Goal: Task Accomplishment & Management: Manage account settings

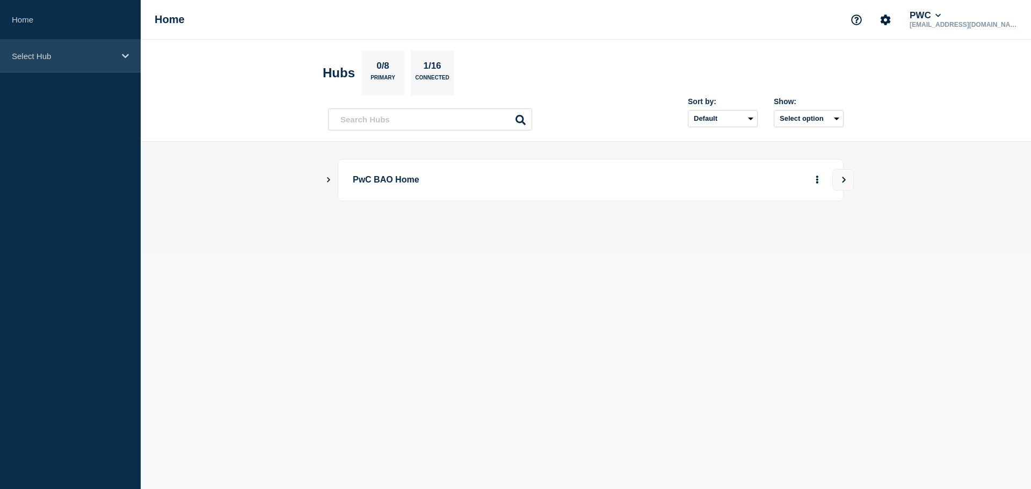
click at [119, 58] on div "Select Hub" at bounding box center [70, 56] width 141 height 33
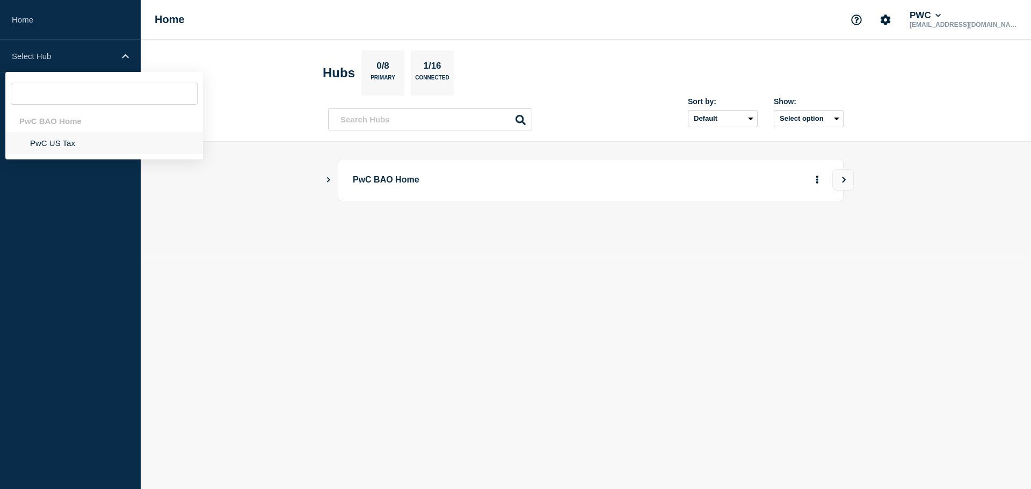
click at [64, 144] on li "PwC US Tax" at bounding box center [104, 143] width 198 height 22
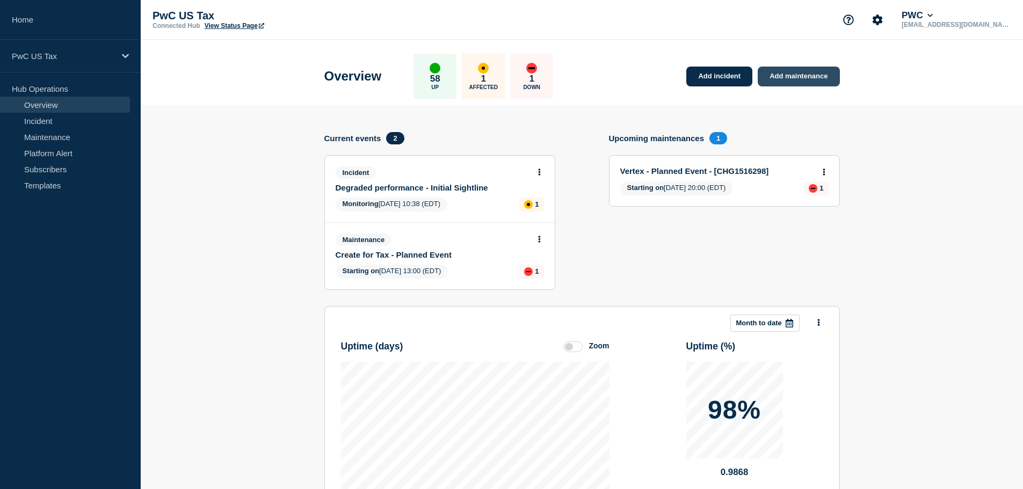
click at [798, 80] on link "Add maintenance" at bounding box center [799, 77] width 82 height 20
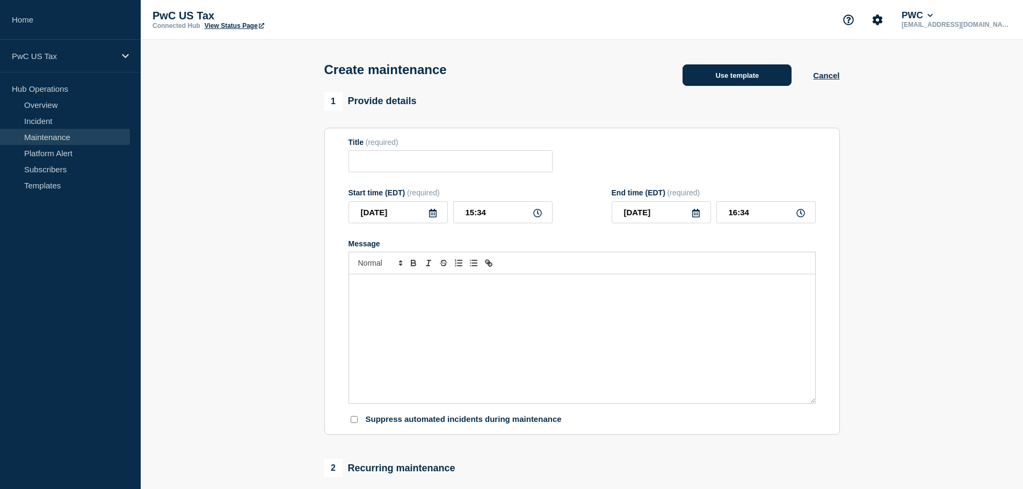
click at [741, 81] on button "Use template" at bounding box center [737, 74] width 109 height 21
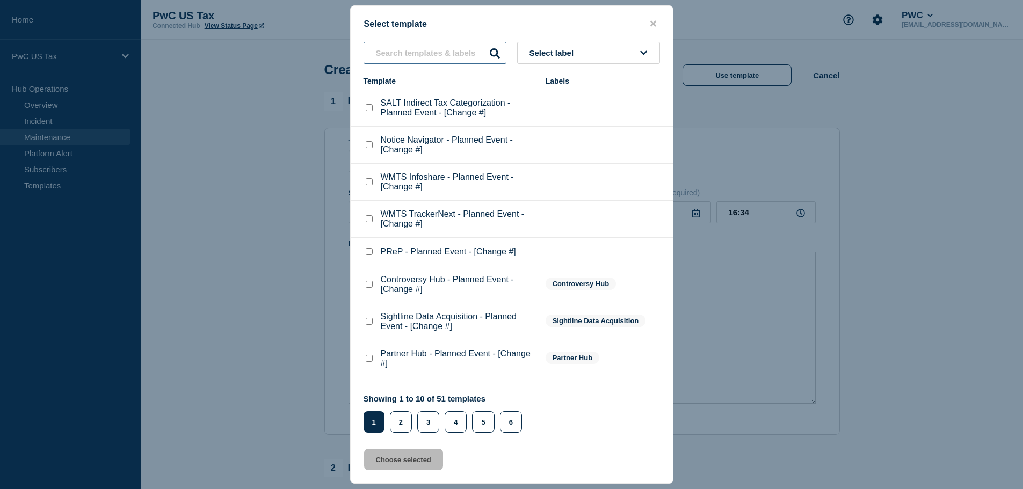
click at [391, 54] on input "text" at bounding box center [435, 53] width 143 height 22
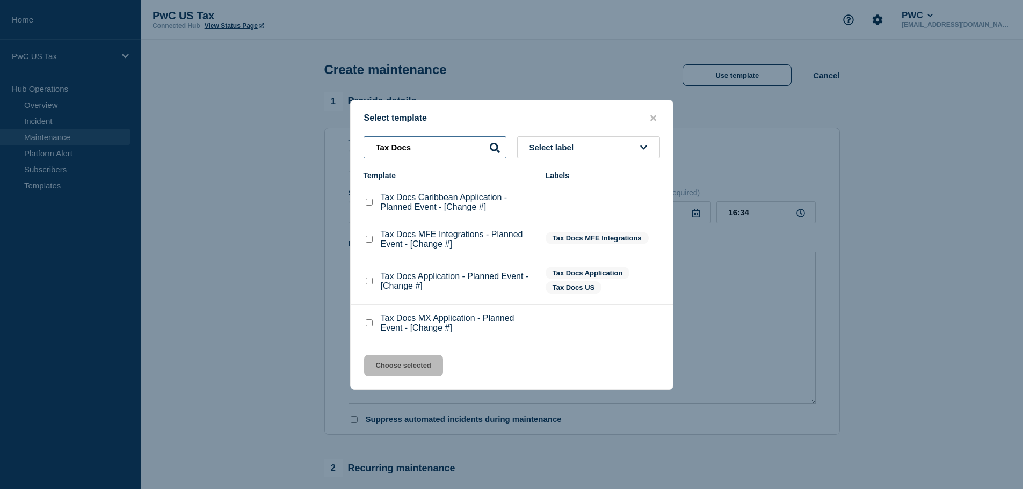
type input "Tax Docs"
click at [373, 285] on div at bounding box center [369, 281] width 11 height 11
click at [372, 284] on checkbox"] "Tax Docs Application - Planned Event - [Change #] checkbox" at bounding box center [369, 281] width 7 height 7
checkbox checkbox"] "true"
click at [414, 366] on button "Choose selected" at bounding box center [403, 365] width 79 height 21
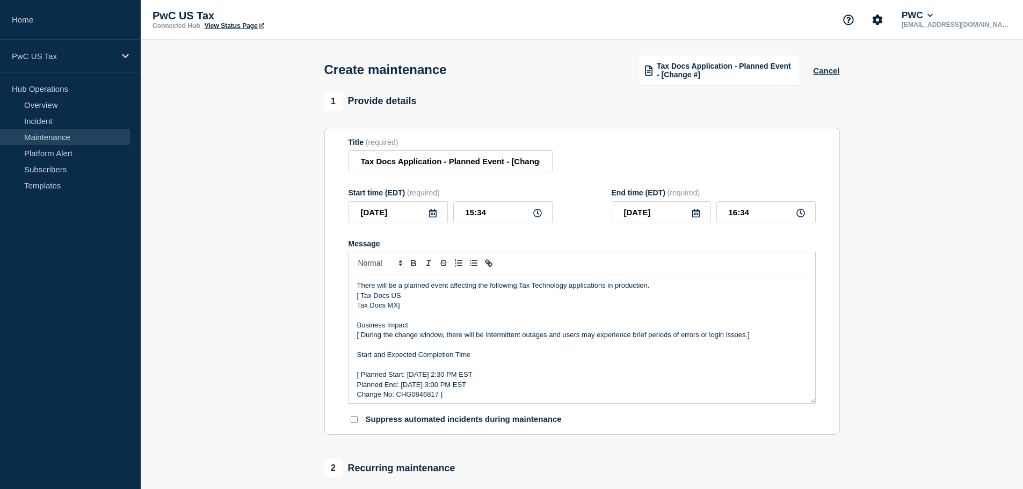
drag, startPoint x: 1022, startPoint y: 167, endPoint x: 1022, endPoint y: 172, distance: 5.9
click at [1022, 172] on section "1 Provide details Title (required) Tax Docs Application - Planned Event - [Chan…" at bounding box center [582, 493] width 883 height 802
click at [399, 307] on p "Tax Docs MX]" at bounding box center [582, 306] width 450 height 10
click at [511, 164] on input "Tax Docs Application - Planned Event - [Change #]" at bounding box center [451, 161] width 204 height 22
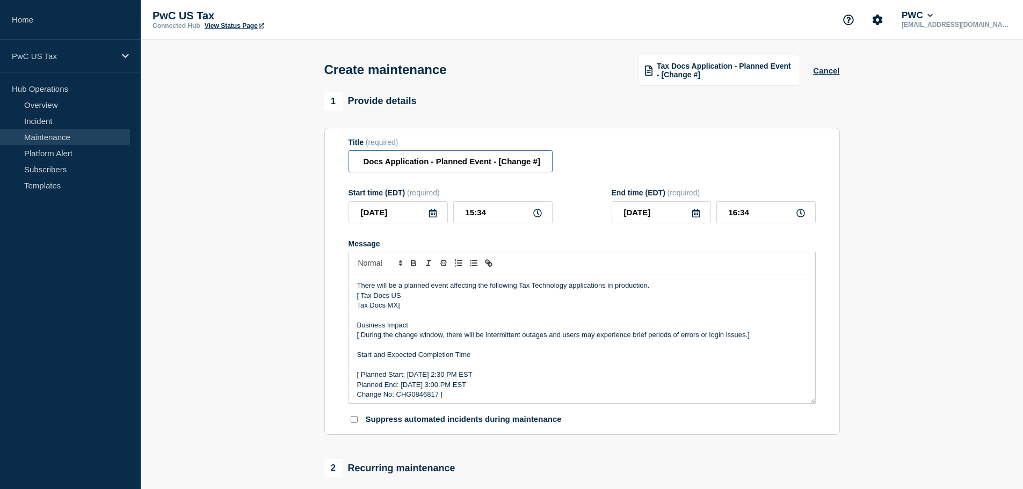
drag, startPoint x: 511, startPoint y: 164, endPoint x: 540, endPoint y: 165, distance: 29.0
click at [540, 165] on input "Tax Docs Application - Planned Event - [Change #]" at bounding box center [451, 161] width 204 height 22
paste input "CHG1518306"
type input "Tax Docs Application - Planned Event - CHG1518306"
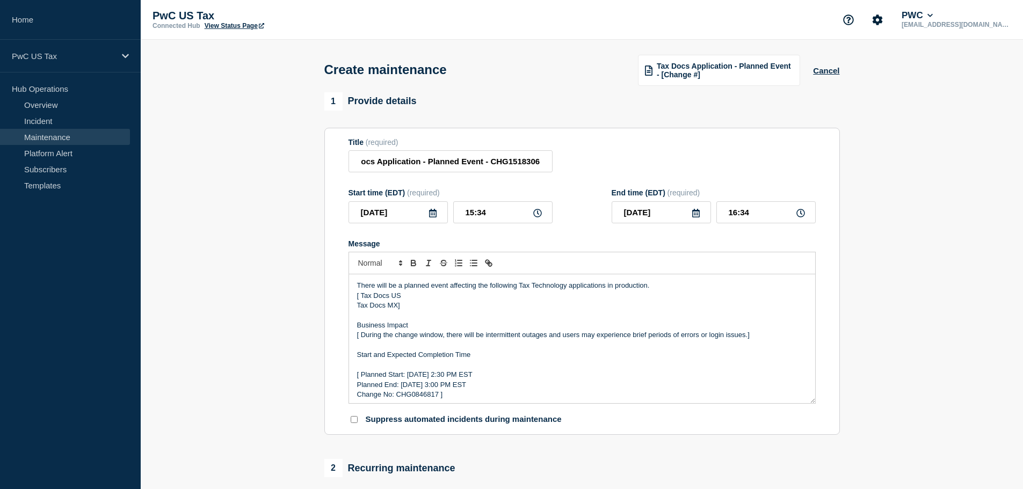
scroll to position [0, 0]
click at [454, 310] on p "Tax Docs MX]" at bounding box center [582, 306] width 450 height 10
click at [468, 374] on p "[ Planned Start: [DATE] 2:30 PM EST" at bounding box center [582, 375] width 450 height 10
click at [480, 377] on p "[ Planned Start: Tuesday, August 28th 2:30 PM EST" at bounding box center [582, 375] width 450 height 10
click at [491, 375] on p "[ Planned Start: Tuesday, August 28th 10:30 PM EST" at bounding box center [582, 375] width 450 height 10
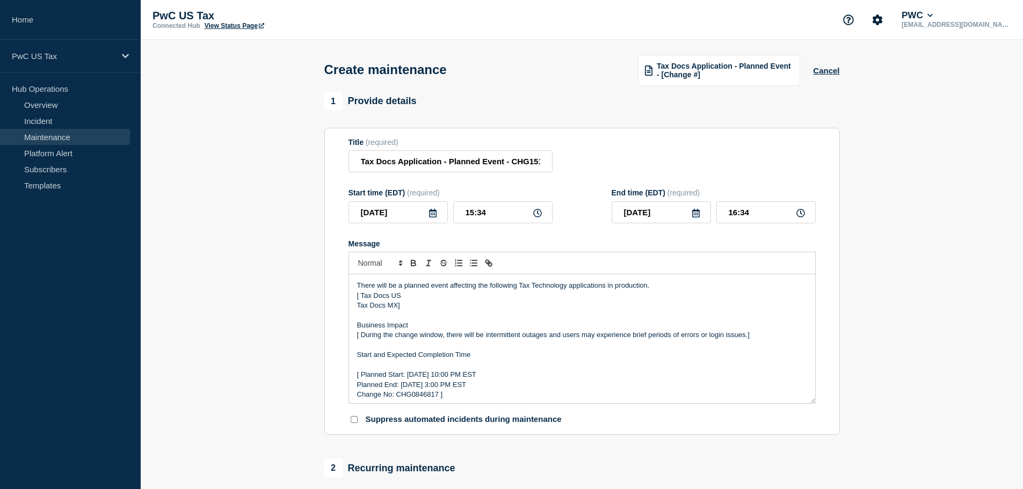
click at [462, 390] on p "Planned End: [DATE] 3:00 PM EST" at bounding box center [582, 385] width 450 height 10
click at [475, 389] on p "Planned End: Tuesday, August 29th 3:00 PM EST" at bounding box center [582, 385] width 450 height 10
click at [501, 390] on p "Planned End: Tuesday, August 29th 13:00 PM EST" at bounding box center [582, 385] width 450 height 10
click at [496, 389] on p "Planned End: Tuesday, August 29th 13:00 PM EST" at bounding box center [582, 385] width 450 height 10
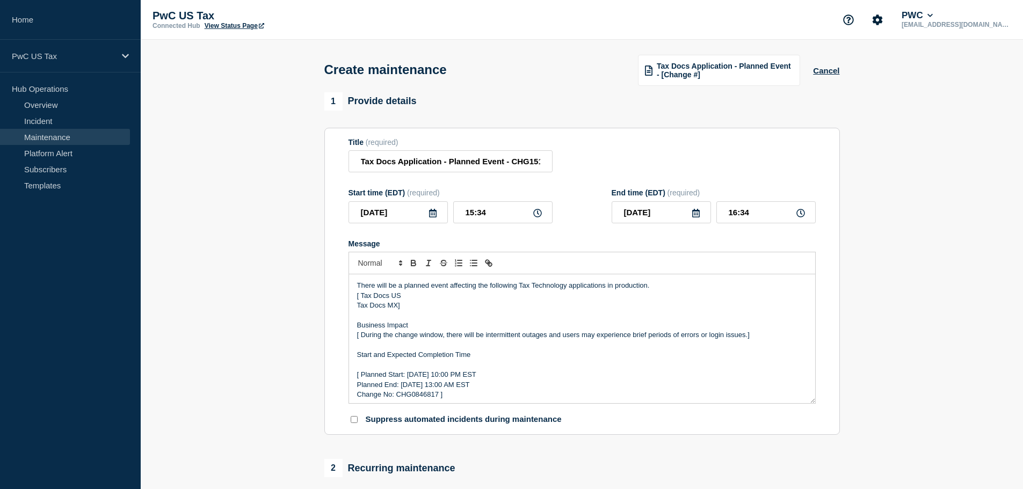
click at [897, 356] on section "1 Provide details Title (required) Tax Docs Application - Planned Event - CHG15…" at bounding box center [582, 493] width 883 height 802
click at [410, 400] on p "Change No: CHG0846817 ]" at bounding box center [582, 395] width 450 height 10
click at [905, 271] on section "1 Provide details Title (required) Tax Docs Application - Planned Event - CHG15…" at bounding box center [582, 493] width 883 height 802
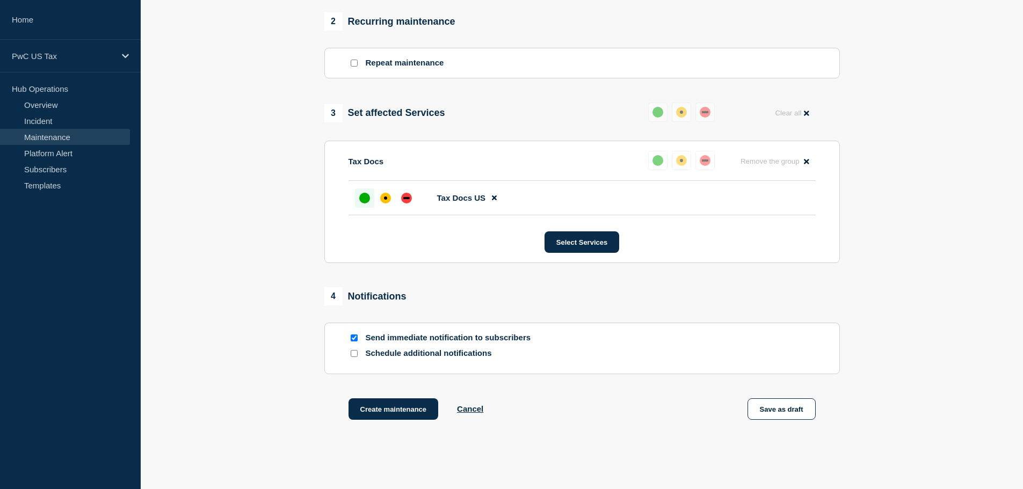
scroll to position [448, 0]
click at [357, 341] on input "Send immediate notification to subscribers" at bounding box center [354, 337] width 7 height 7
checkbox input "false"
click at [774, 411] on button "Save as draft" at bounding box center [782, 408] width 68 height 21
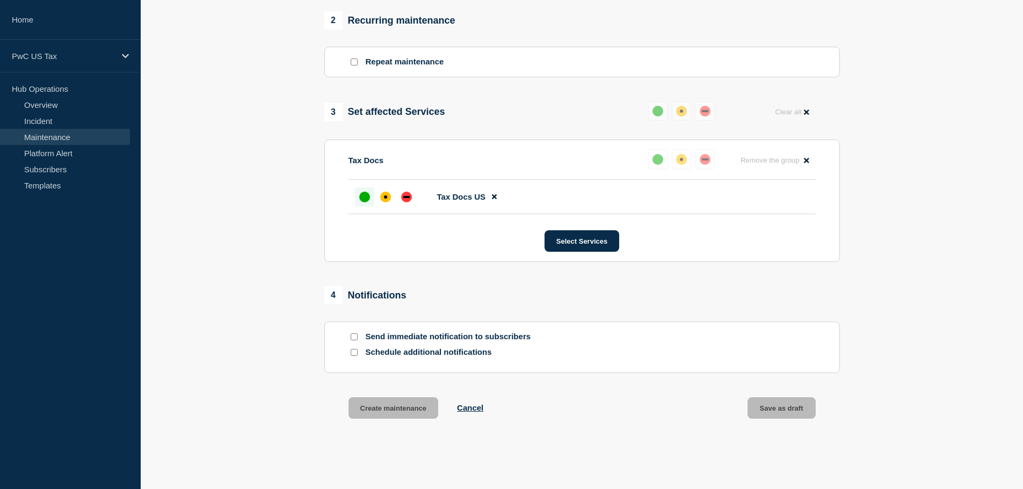
scroll to position [471, 0]
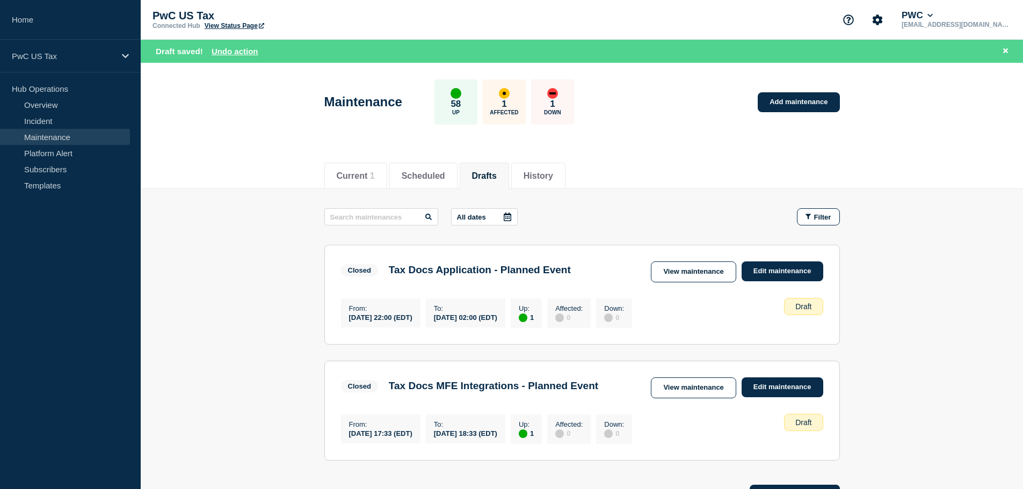
click at [497, 172] on button "Drafts" at bounding box center [484, 176] width 25 height 10
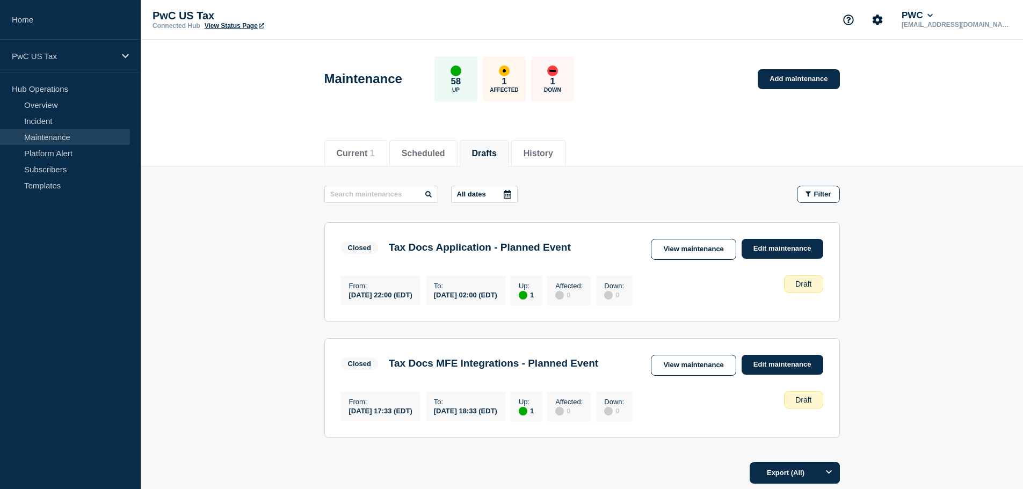
scroll to position [95, 0]
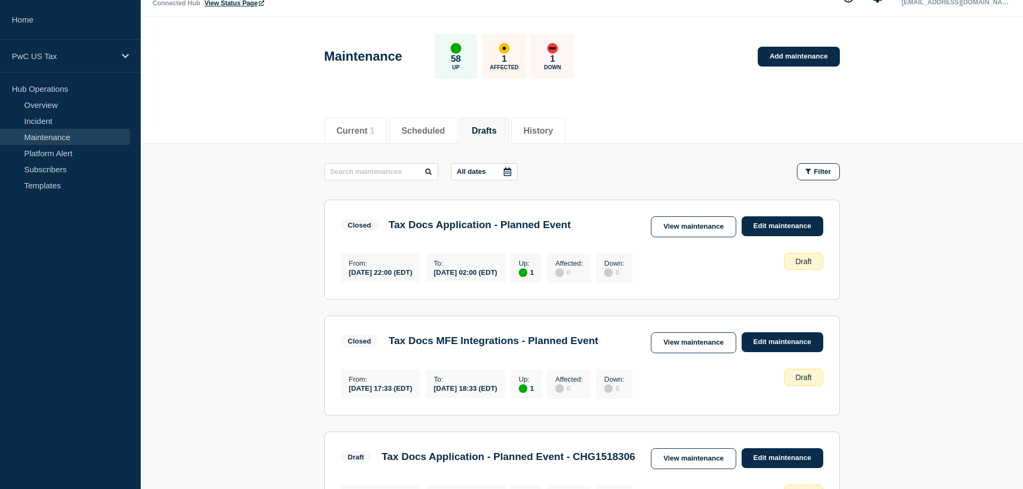
scroll to position [19, 0]
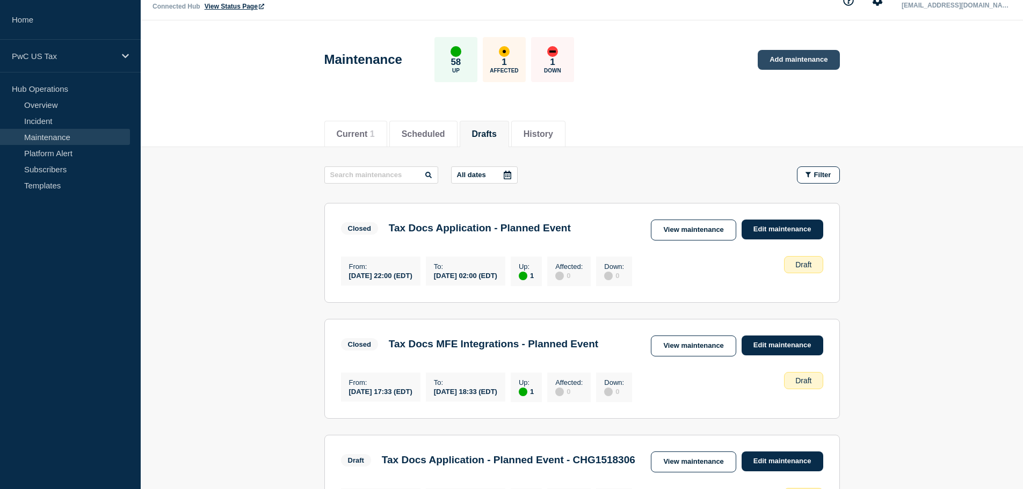
click at [771, 60] on link "Add maintenance" at bounding box center [799, 60] width 82 height 20
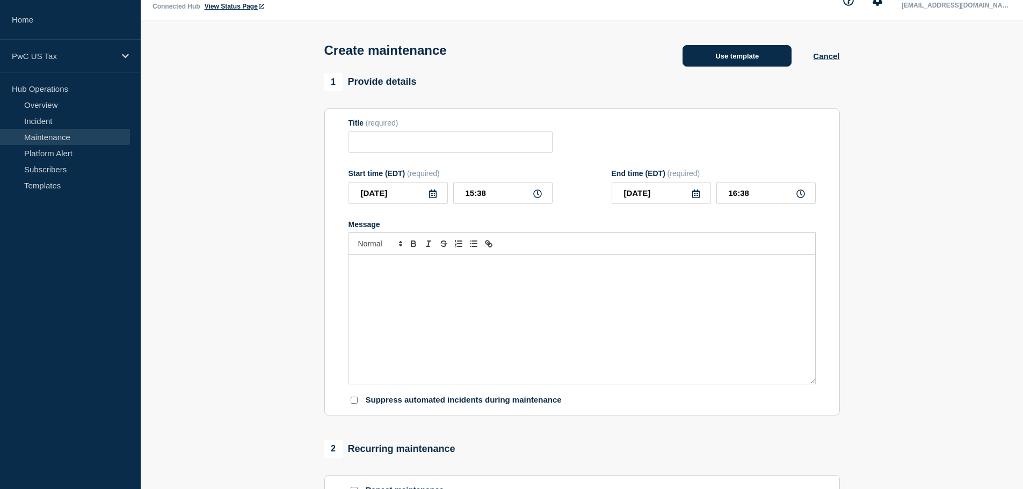
click at [740, 62] on button "Use template" at bounding box center [737, 55] width 109 height 21
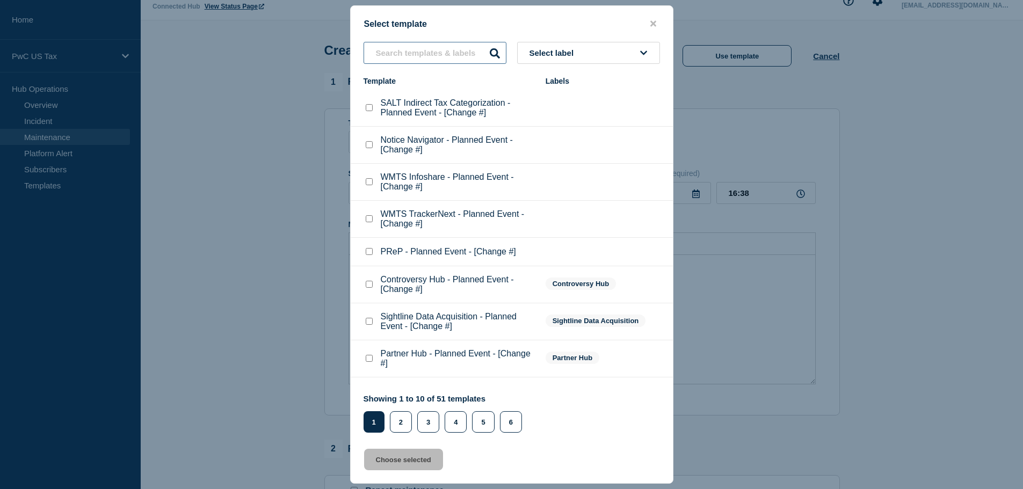
click at [435, 57] on input "text" at bounding box center [435, 53] width 143 height 22
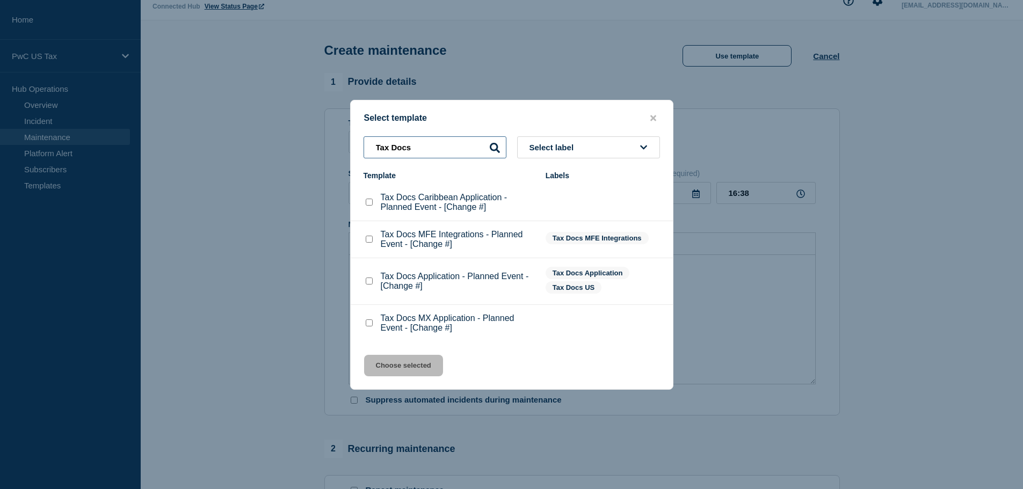
type input "Tax Docs"
click at [370, 323] on checkbox"] "Tax Docs MX Application - Planned Event - [Change #] checkbox" at bounding box center [369, 323] width 7 height 7
checkbox checkbox"] "true"
click at [381, 365] on button "Choose selected" at bounding box center [403, 365] width 79 height 21
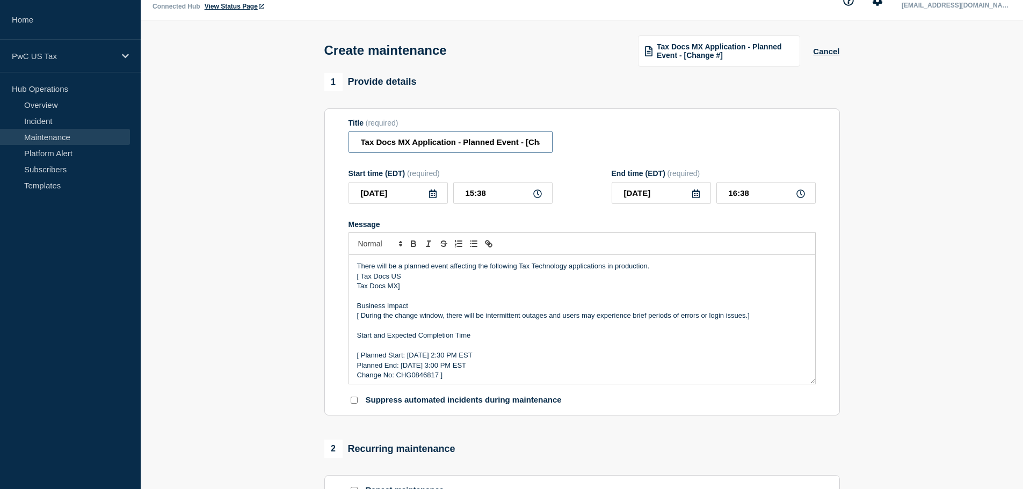
click at [531, 147] on input "Tax Docs MX Application - Planned Event - [Change #]" at bounding box center [451, 142] width 204 height 22
paste input "HG1518318"
drag, startPoint x: 550, startPoint y: 142, endPoint x: 482, endPoint y: 146, distance: 67.8
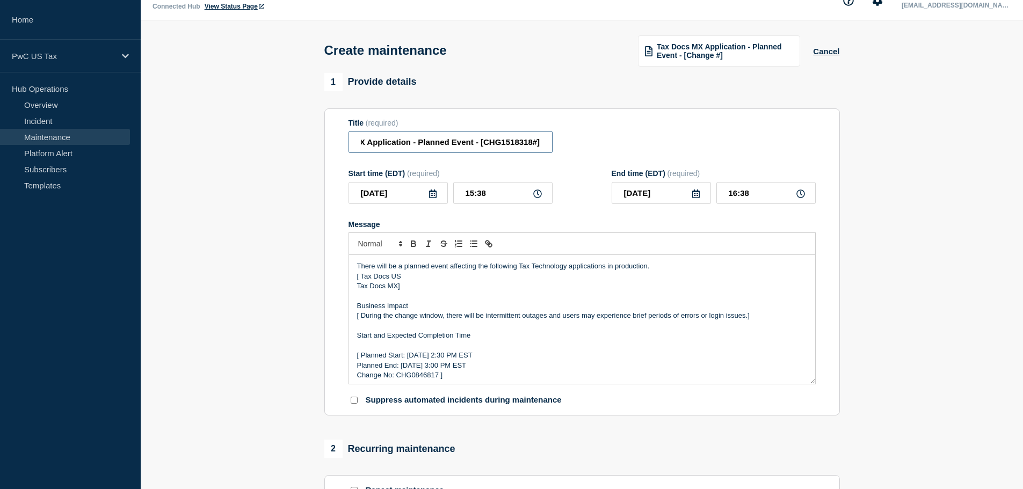
click at [482, 146] on input "Tax Docs MX Application - Planned Event - [CHG1518318#]" at bounding box center [451, 142] width 204 height 22
paste input "CHG1518318"
type input "Tax Docs MX Application - Planned Event - CHG1518318"
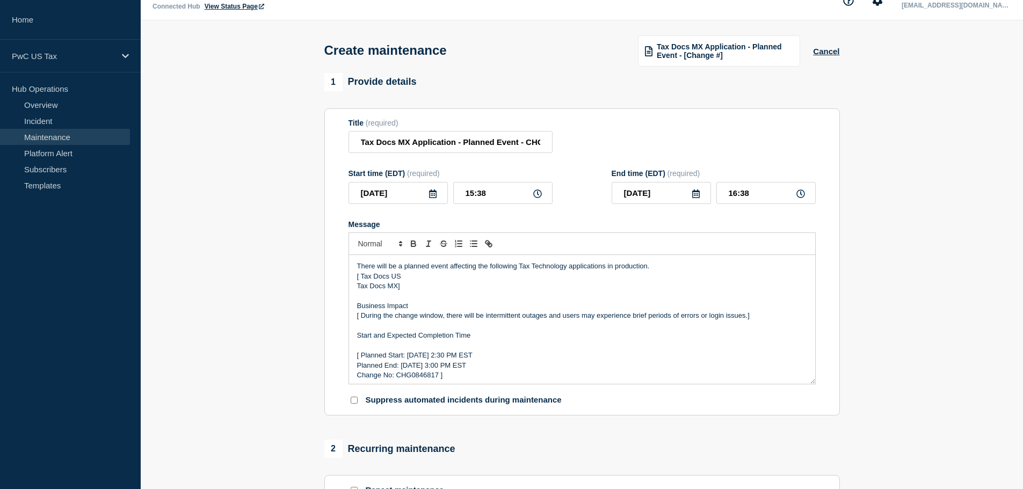
click at [921, 236] on section "1 Provide details Title (required) Tax Docs MX Application - Planned Event - CH…" at bounding box center [582, 474] width 883 height 802
click at [399, 279] on p "[ Tax Docs US" at bounding box center [582, 277] width 450 height 10
click at [352, 291] on div "There will be a planned event affecting the following Tax Technology applicatio…" at bounding box center [582, 319] width 466 height 129
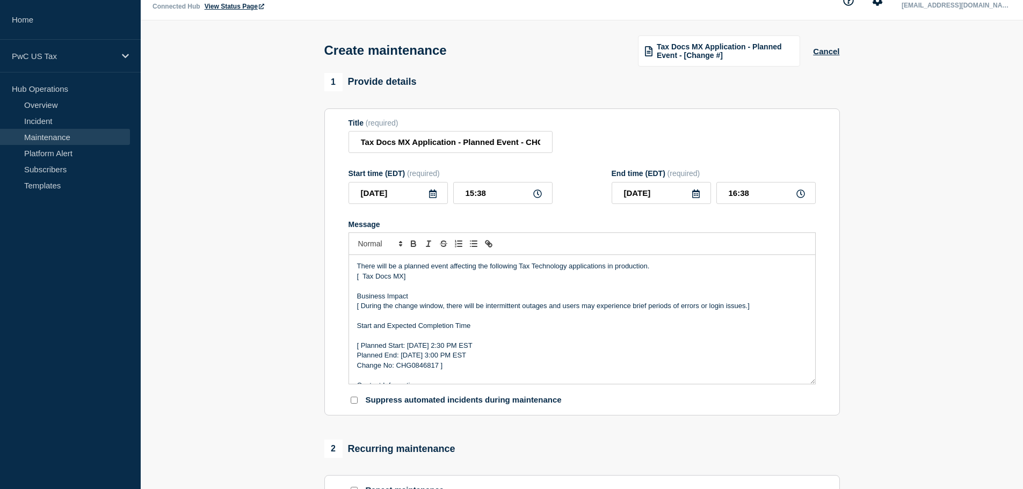
click at [469, 350] on p "[ Planned Start: [DATE] 2:30 PM EST" at bounding box center [582, 346] width 450 height 10
click at [482, 349] on p "[ Planned Start: Tuesday, August 28th 2:30 PM EST" at bounding box center [582, 346] width 450 height 10
click at [479, 348] on p "[ Planned Start: Tuesday, August 28th 2:30 PM EST" at bounding box center [582, 346] width 450 height 10
click at [490, 349] on p "[ Planned Start: Tuesday, August 28th 10:30 PM EST" at bounding box center [582, 346] width 450 height 10
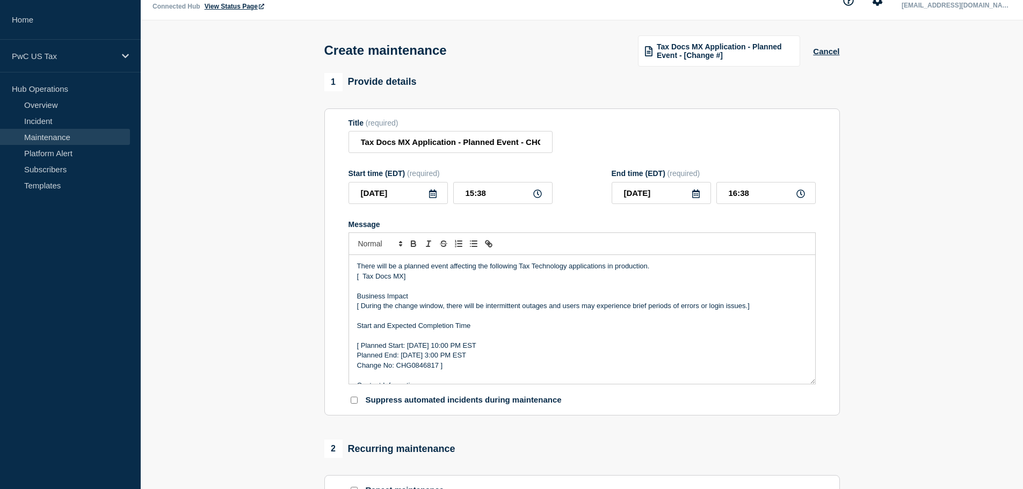
click at [463, 360] on p "Planned End: [DATE] 3:00 PM EST" at bounding box center [582, 356] width 450 height 10
click at [474, 359] on p "Planned End: Tuesday, August 29th 3:00 PM EST" at bounding box center [582, 356] width 450 height 10
click at [496, 358] on p "Planned End: Tuesday, August 29th 13:00 PM EST" at bounding box center [582, 356] width 450 height 10
click at [430, 365] on p "Change No: CHG0846817 ]" at bounding box center [582, 366] width 450 height 10
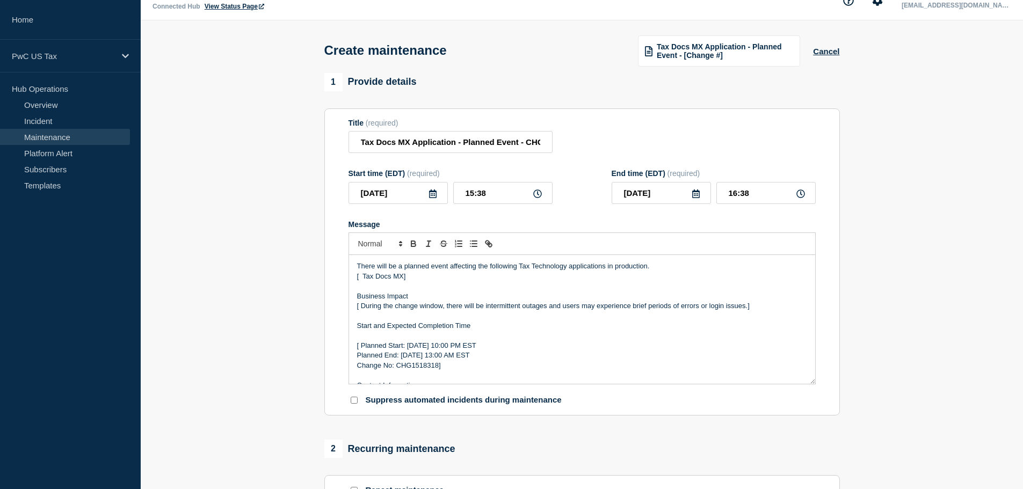
click at [962, 225] on section "1 Provide details Title (required) Tax Docs MX Application - Planned Event - CH…" at bounding box center [582, 474] width 883 height 802
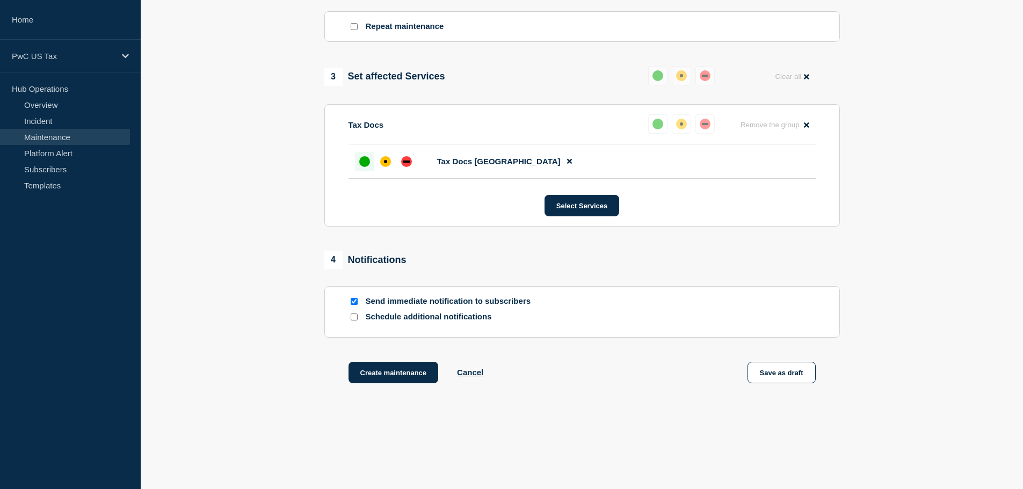
scroll to position [504, 0]
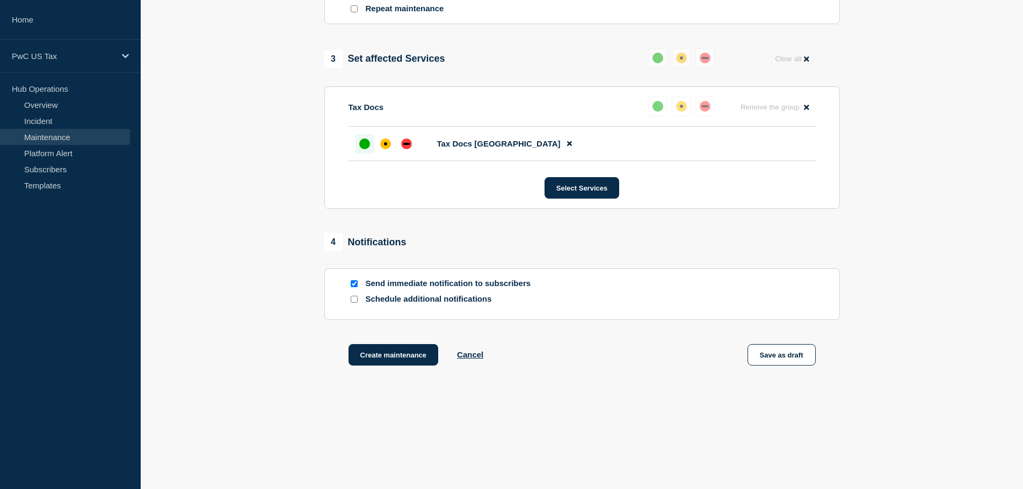
click at [351, 284] on input "Send immediate notification to subscribers" at bounding box center [354, 283] width 7 height 7
checkbox input "false"
click at [781, 353] on button "Save as draft" at bounding box center [782, 354] width 68 height 21
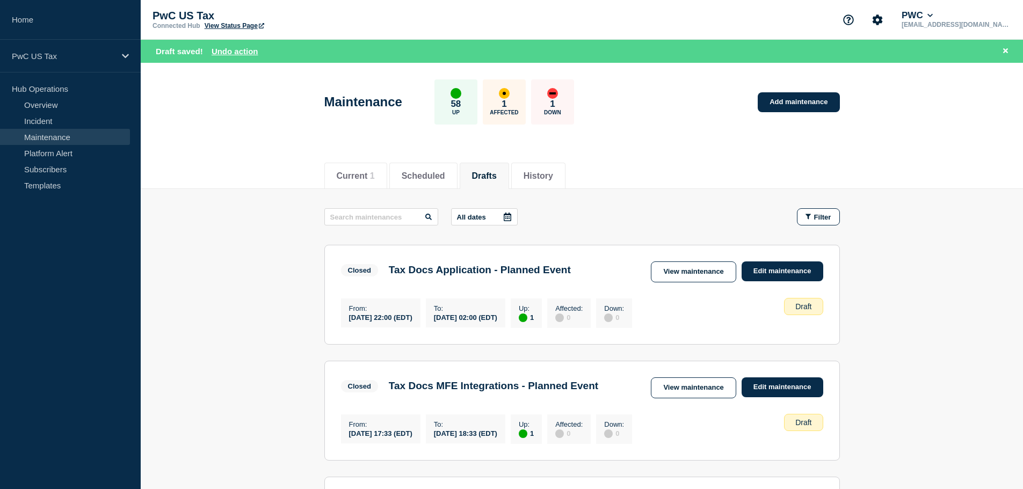
click at [491, 176] on button "Drafts" at bounding box center [484, 176] width 25 height 10
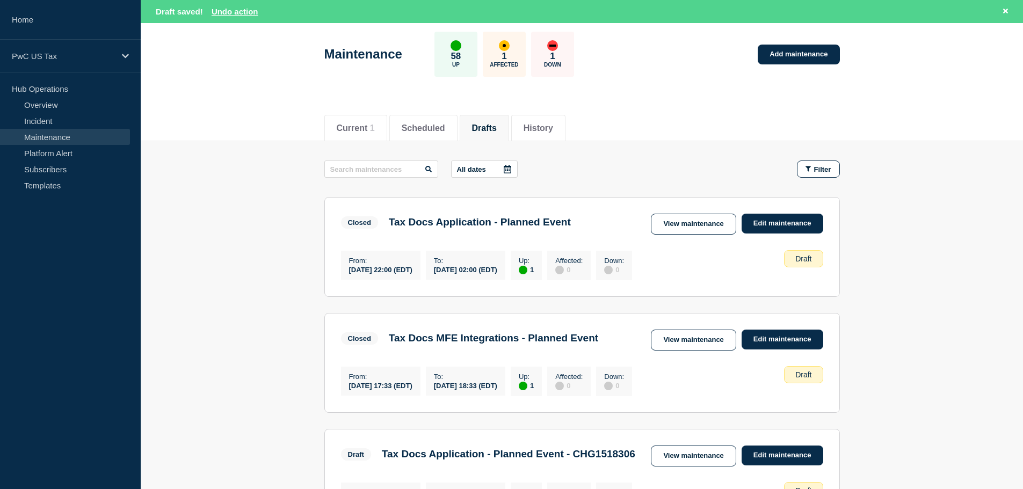
scroll to position [4, 0]
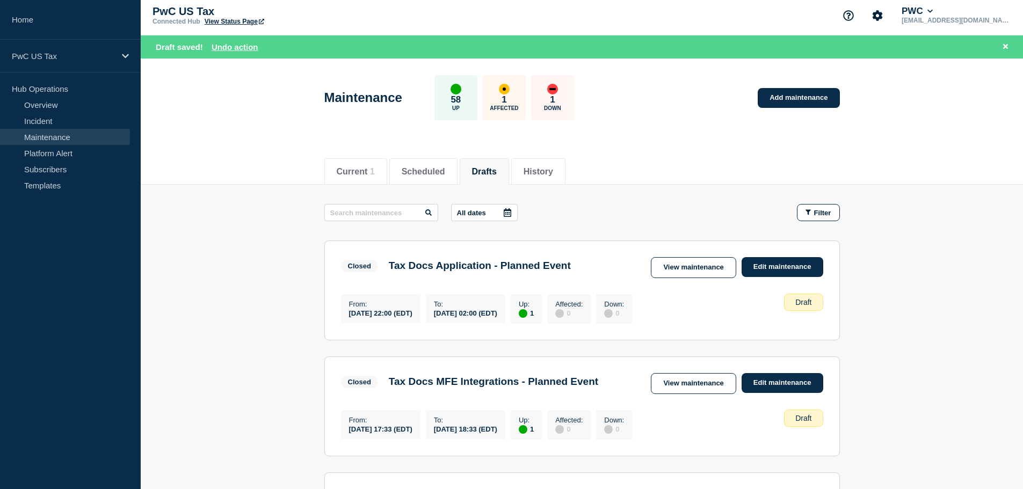
click at [497, 171] on button "Drafts" at bounding box center [484, 172] width 25 height 10
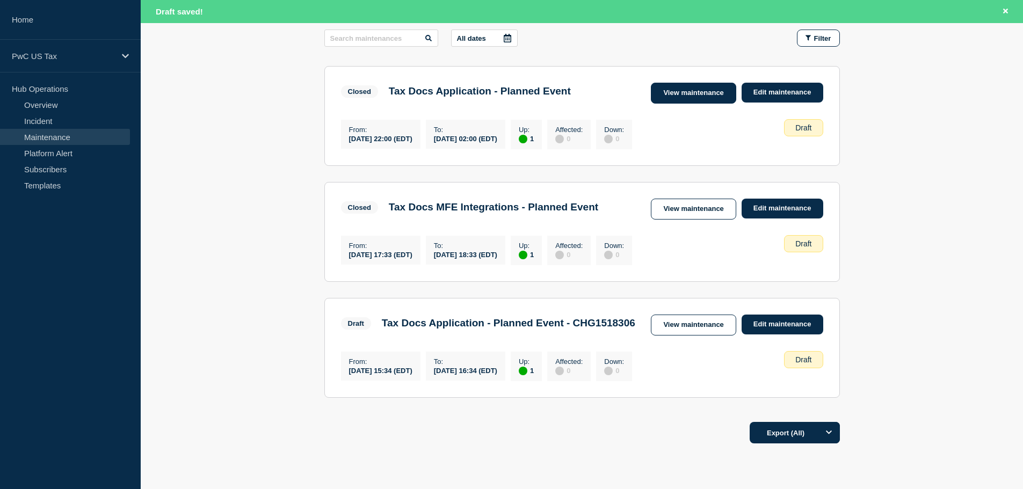
scroll to position [164, 0]
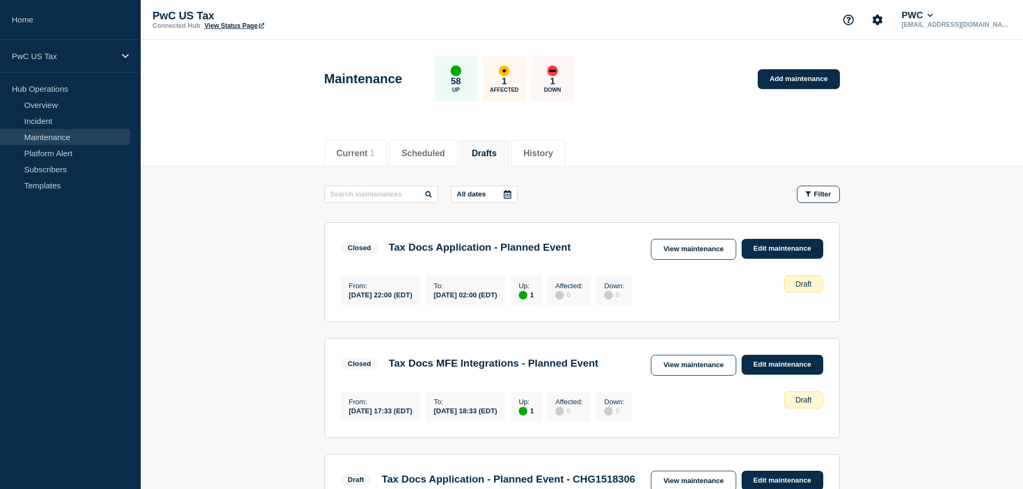
click at [504, 141] on li "Drafts" at bounding box center [484, 153] width 49 height 26
click at [802, 76] on link "Add maintenance" at bounding box center [799, 79] width 82 height 20
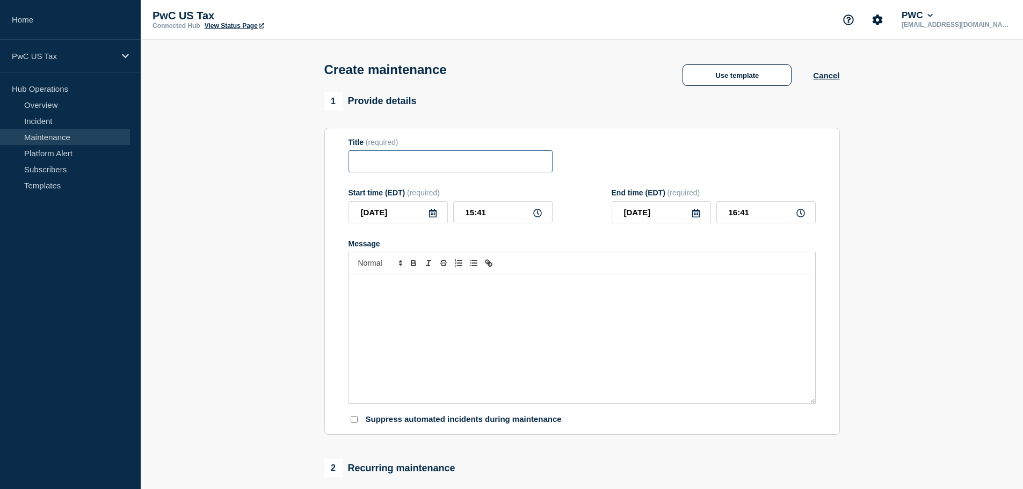
click at [366, 164] on input "Title" at bounding box center [451, 161] width 204 height 22
click at [732, 80] on button "Use template" at bounding box center [737, 74] width 109 height 21
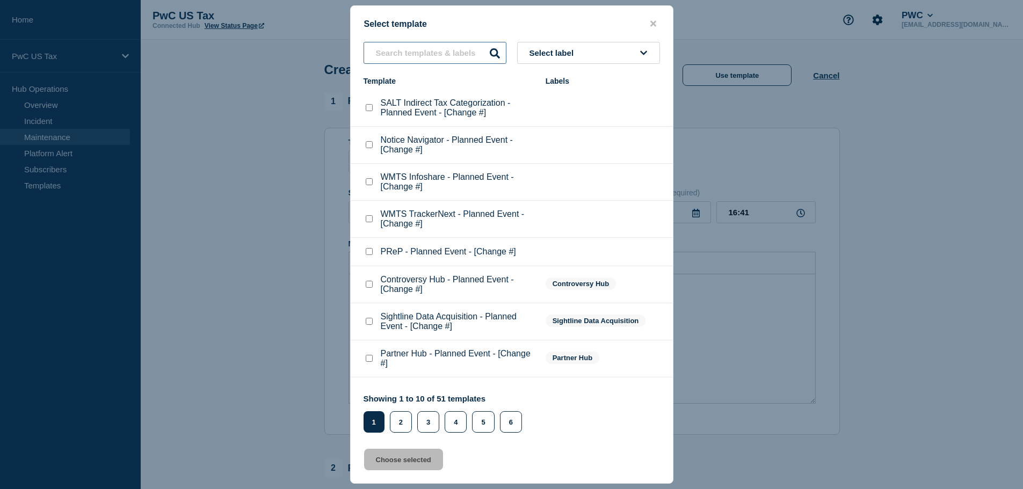
click at [425, 58] on input "text" at bounding box center [435, 53] width 143 height 22
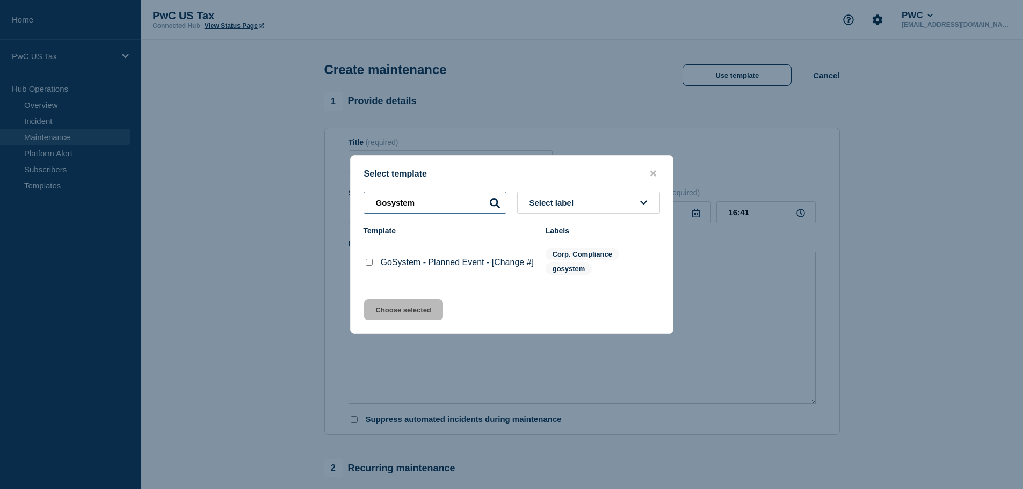
type input "Gosystem"
click at [424, 259] on p "GoSystem - Planned Event - [Change #]" at bounding box center [457, 263] width 153 height 10
click at [365, 268] on div at bounding box center [369, 262] width 11 height 11
click at [367, 266] on checkbox"] "GoSystem - Planned Event - [Change #] checkbox" at bounding box center [369, 262] width 7 height 7
checkbox checkbox"] "true"
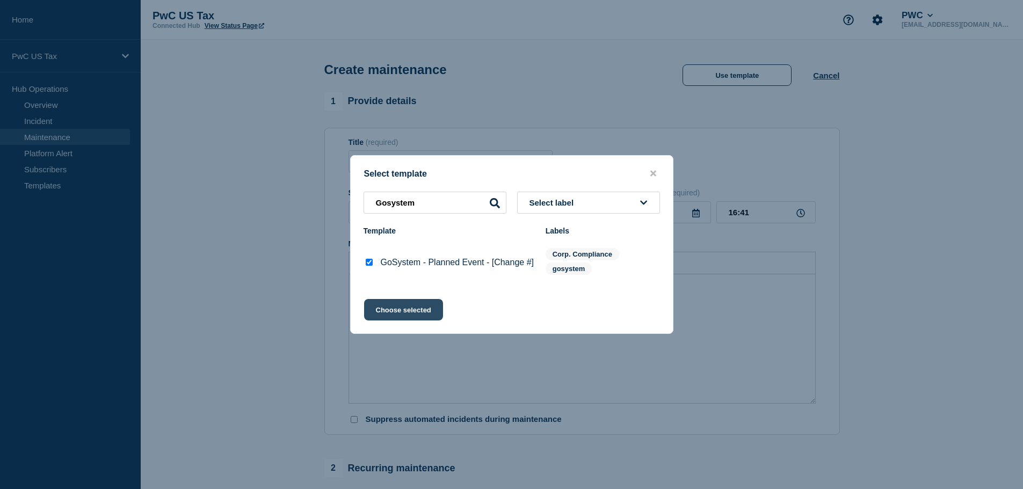
click at [402, 314] on button "Choose selected" at bounding box center [403, 309] width 79 height 21
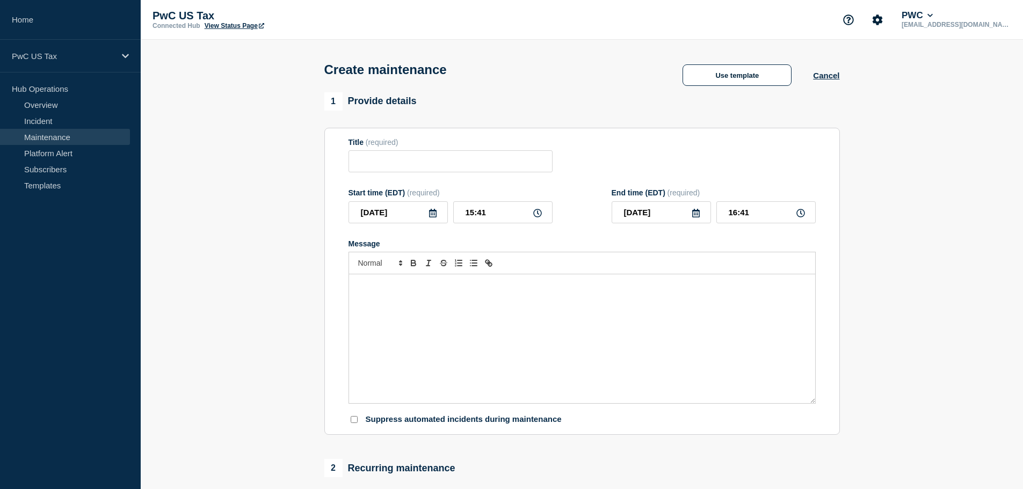
type input "GoSystem - Planned Event - [Change #]"
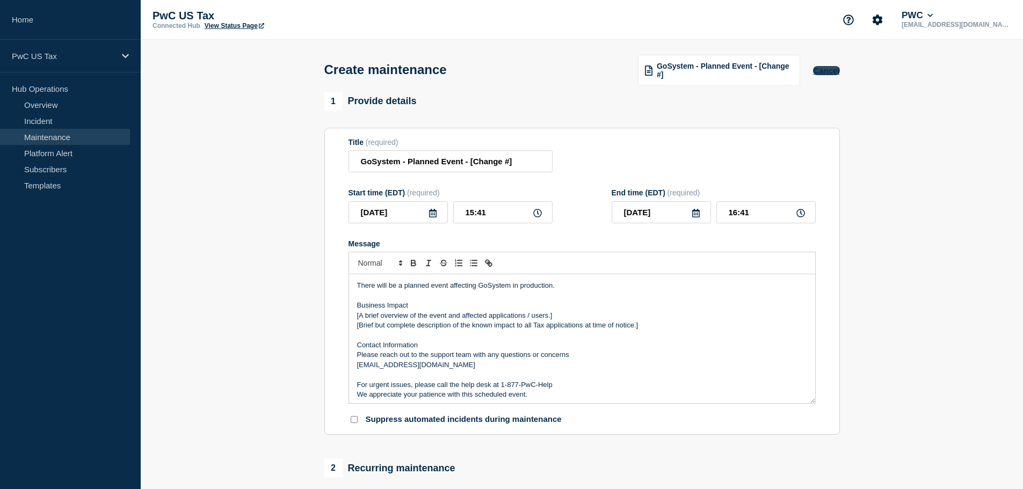
click at [814, 75] on button "Cancel" at bounding box center [826, 70] width 26 height 9
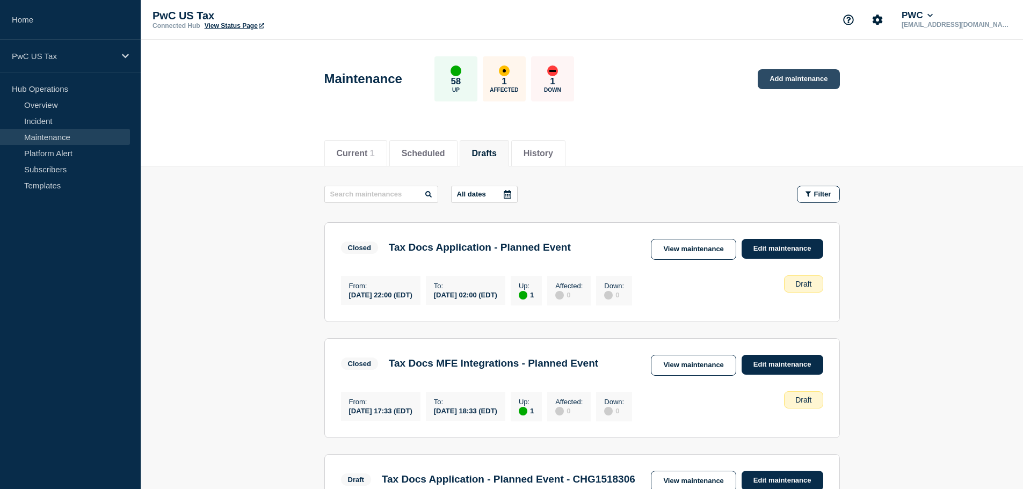
click at [806, 85] on link "Add maintenance" at bounding box center [799, 79] width 82 height 20
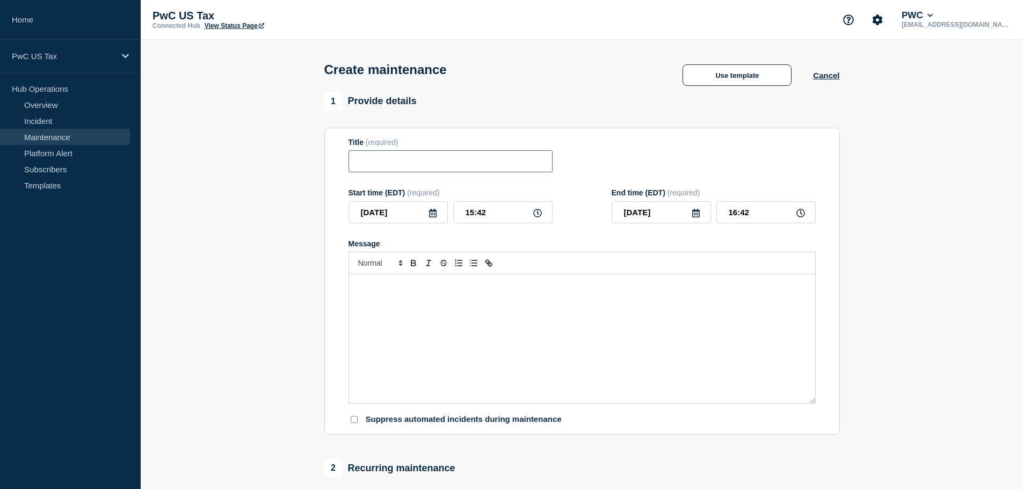
click at [396, 172] on input "Title" at bounding box center [451, 161] width 204 height 22
type input "Gosystem MW"
click at [427, 303] on div "Message" at bounding box center [582, 338] width 466 height 129
click at [393, 359] on div "Message" at bounding box center [582, 338] width 466 height 129
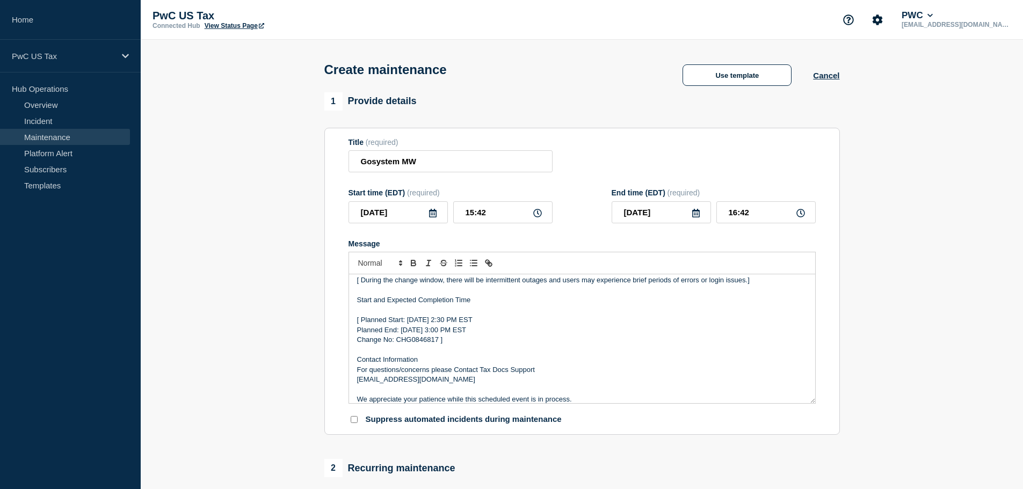
click at [466, 322] on p "[ Planned Start: Tuesday, August 23th 2:30 PM EST" at bounding box center [582, 320] width 450 height 10
click at [481, 323] on p "[ Planned Start: Tuesday, August 28th 2:30 PM EST" at bounding box center [582, 320] width 450 height 10
click at [479, 322] on p "[ Planned Start: Tuesday, August 28th 2:30 PM EST" at bounding box center [582, 320] width 450 height 10
click at [489, 324] on p "[ Planned Start: Tuesday, August 28th 10:30 PM EST" at bounding box center [582, 320] width 450 height 10
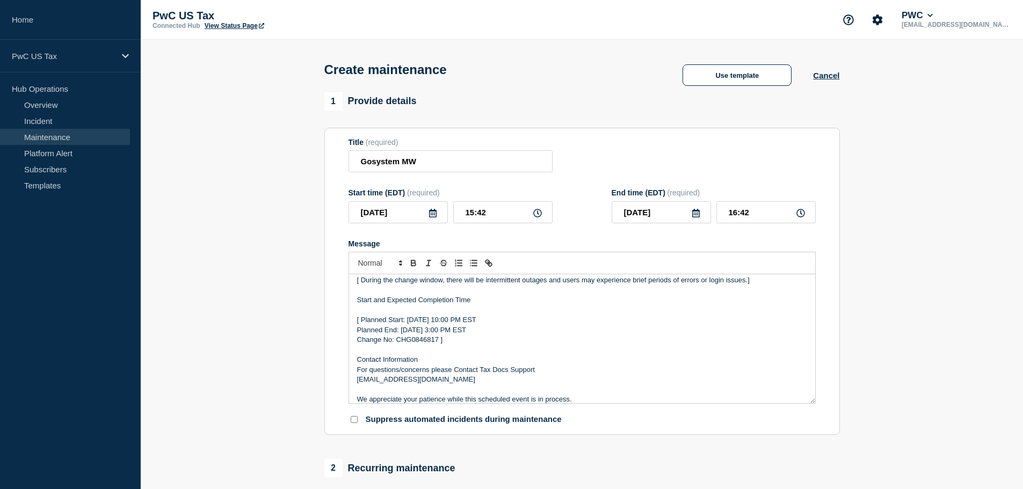
click at [465, 335] on p "Planned End: Tuesday, August 23th 3:00 PM EST" at bounding box center [582, 331] width 450 height 10
click at [474, 334] on p "Planned End: Tuesday, August 29th 3:00 PM EST" at bounding box center [582, 331] width 450 height 10
click at [495, 335] on p "Planned End: Tuesday, August 29th 13:00 PM EST" at bounding box center [582, 331] width 450 height 10
click at [408, 342] on p "Change No: CHG0846817 ]" at bounding box center [582, 340] width 450 height 10
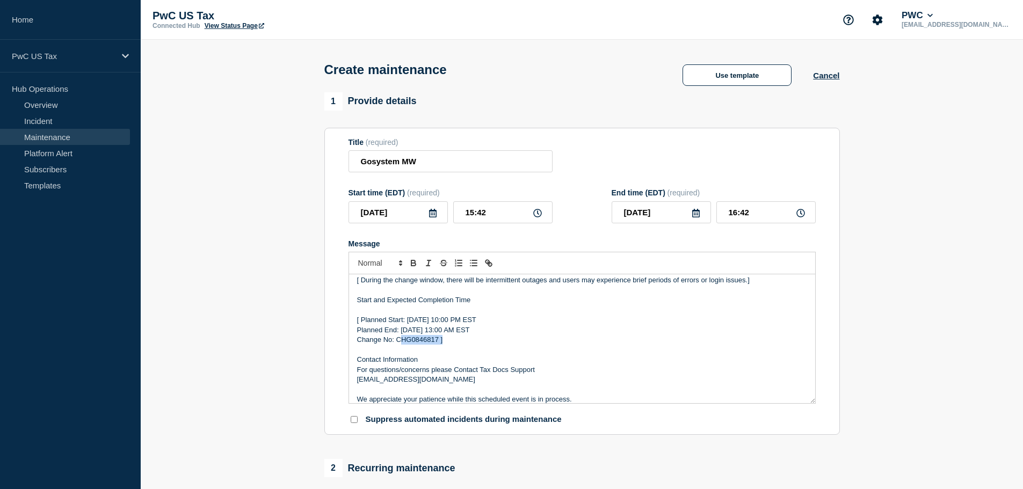
click at [408, 342] on p "Change No: CHG0846817 ]" at bounding box center [582, 340] width 450 height 10
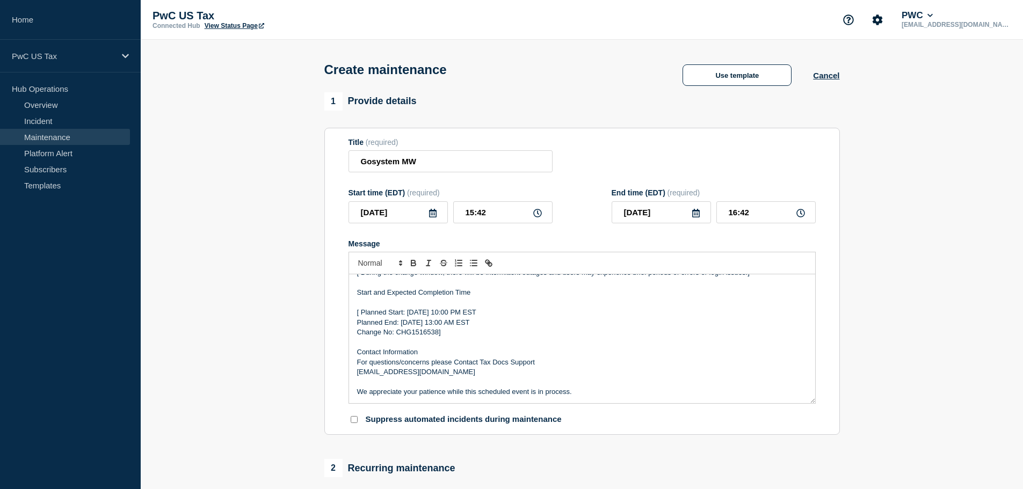
scroll to position [0, 0]
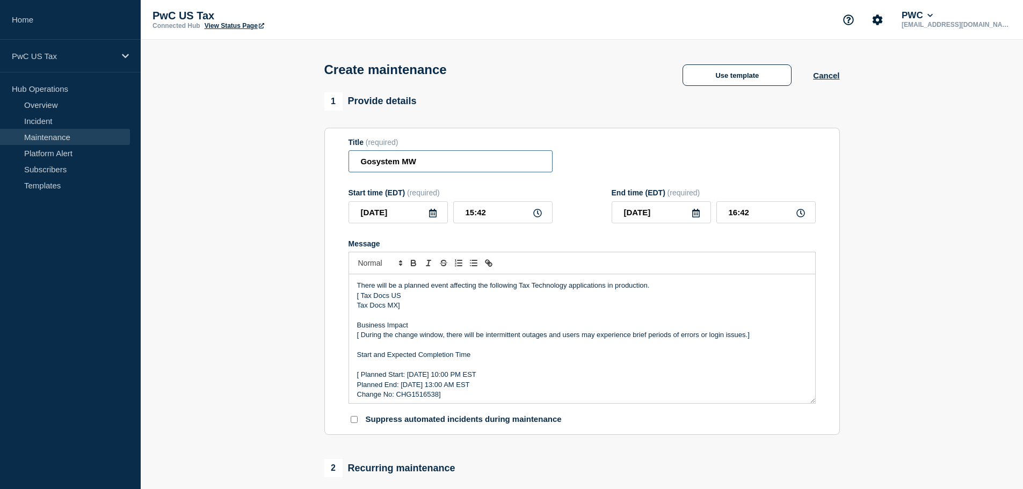
click at [429, 160] on input "Gosystem MW" at bounding box center [451, 161] width 204 height 22
paste input "Tax Docs Application - Planned Event - [Change #]"
click at [434, 161] on input "Gosystem MW Tax Docs Application - Planned Event - [Change #]" at bounding box center [451, 161] width 204 height 22
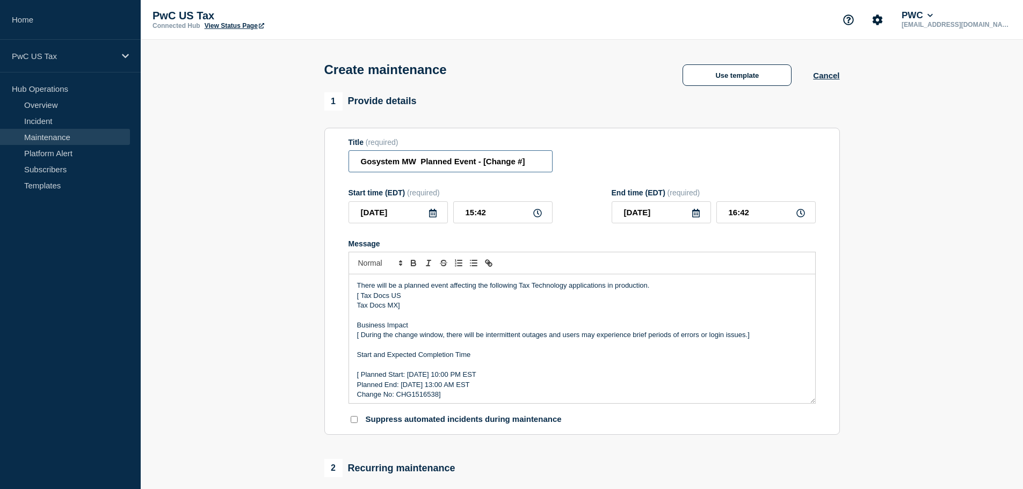
click at [487, 165] on input "Gosystem MW Planned Event - [Change #]" at bounding box center [451, 161] width 204 height 22
click at [530, 163] on input "Gosystem MW Planned Event - [Change #]" at bounding box center [451, 161] width 204 height 22
drag, startPoint x: 523, startPoint y: 163, endPoint x: 487, endPoint y: 167, distance: 36.7
click at [487, 167] on input "Gosystem MW Planned Event - [Change #]" at bounding box center [451, 161] width 204 height 22
paste input "HG1516538"
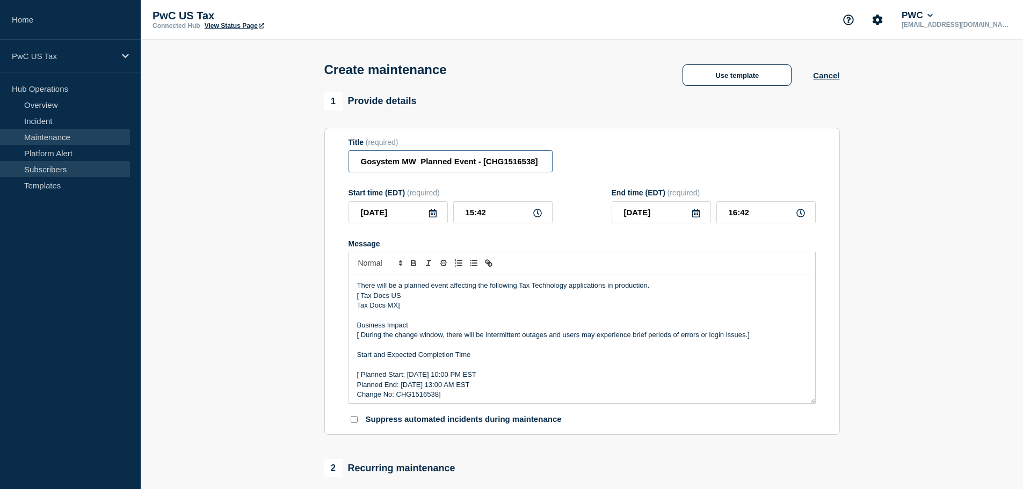
type input "Gosystem MW Planned Event - [CHG1516538]"
drag, startPoint x: 902, startPoint y: 143, endPoint x: 704, endPoint y: 183, distance: 202.2
click at [902, 143] on section "1 Provide details Title (required) Gosystem MW Planned Event - [CHG1516538] Sta…" at bounding box center [582, 465] width 883 height 746
drag, startPoint x: 541, startPoint y: 163, endPoint x: 482, endPoint y: 165, distance: 59.1
click at [482, 165] on input "Gosystem MW Planned Event - [CHG1516538]" at bounding box center [451, 161] width 204 height 22
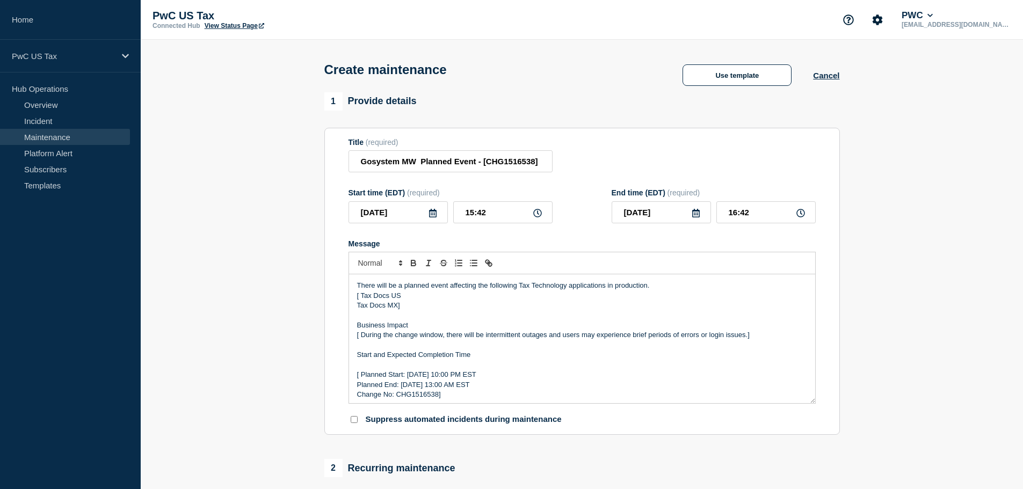
click at [911, 164] on section "1 Provide details Title (required) Gosystem MW Planned Event - [CHG1516538] Sta…" at bounding box center [582, 465] width 883 height 746
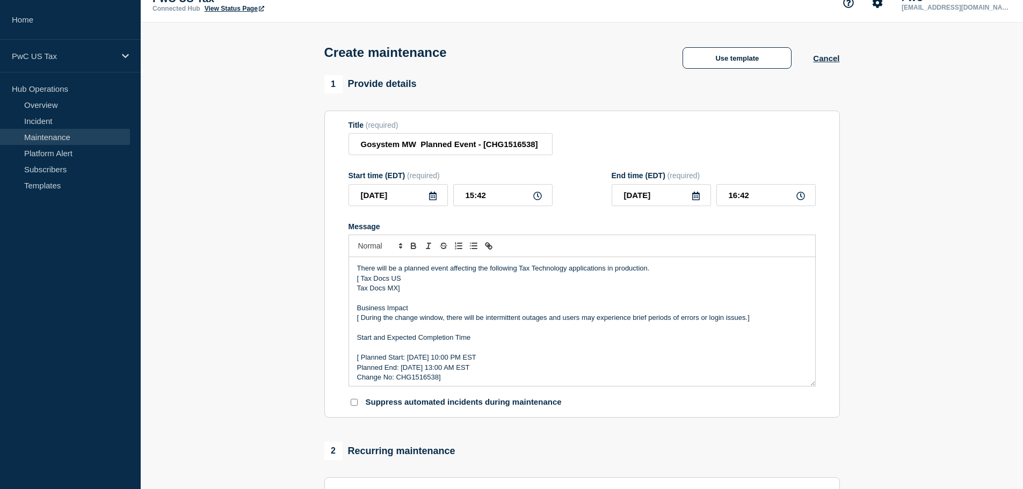
scroll to position [21, 0]
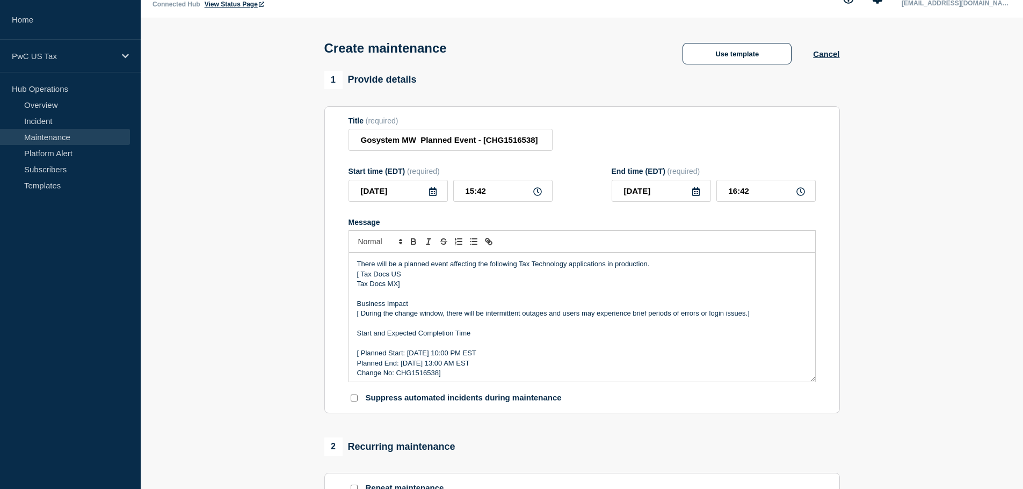
click at [427, 378] on p "Change No: CHG1516538]" at bounding box center [582, 374] width 450 height 10
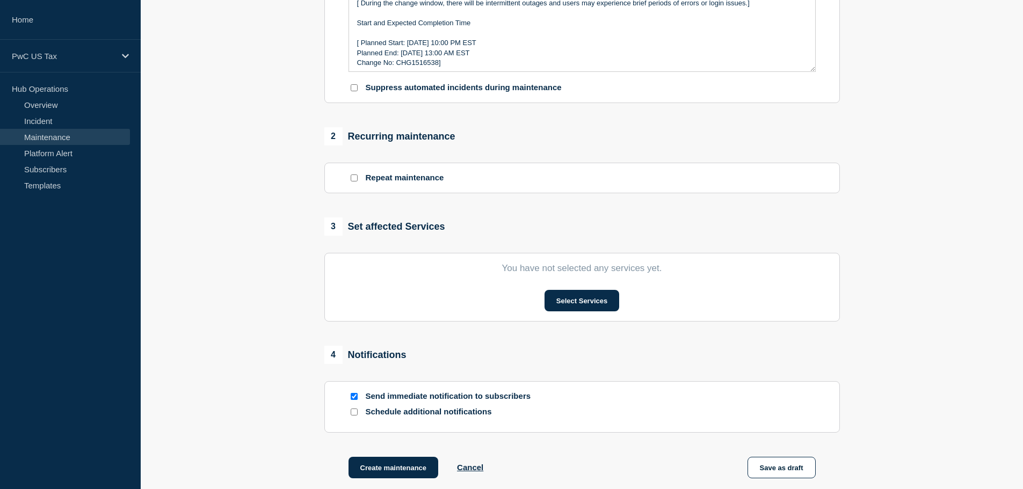
scroll to position [357, 0]
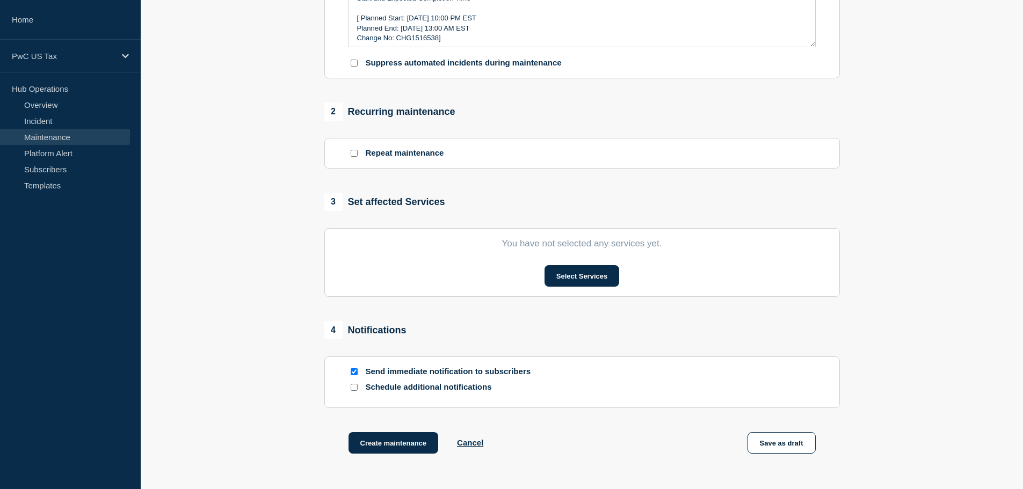
click at [355, 375] on input "Send immediate notification to subscribers" at bounding box center [354, 372] width 7 height 7
checkbox input "false"
click at [779, 449] on button "Save as draft" at bounding box center [782, 442] width 68 height 21
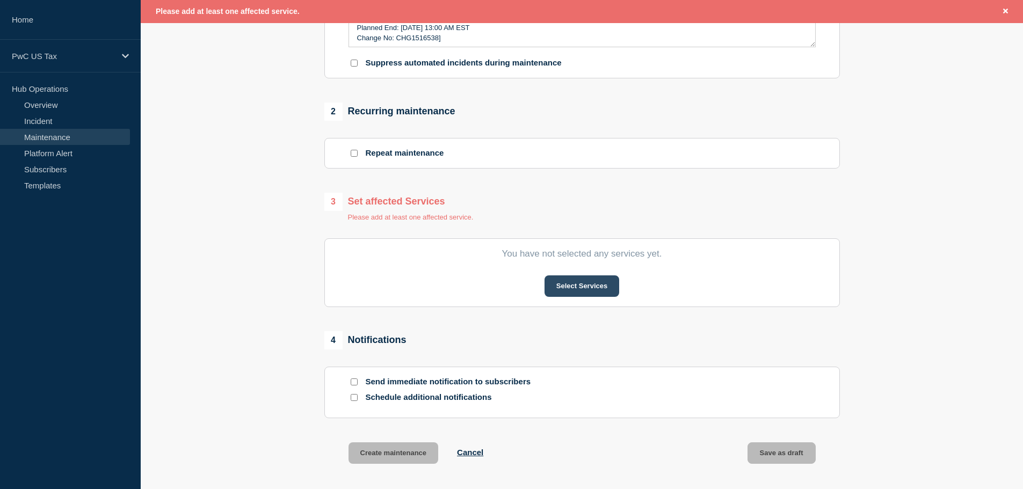
click at [581, 287] on button "Select Services" at bounding box center [582, 286] width 75 height 21
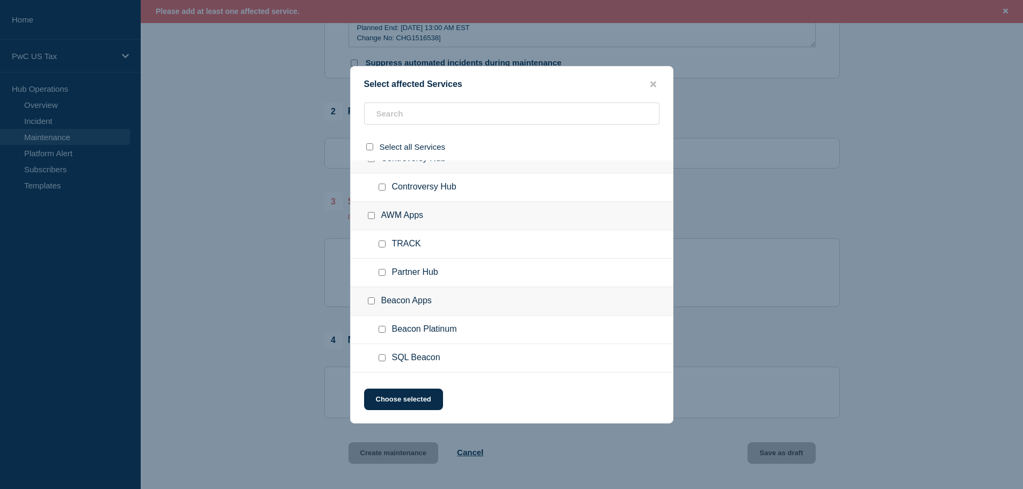
scroll to position [0, 0]
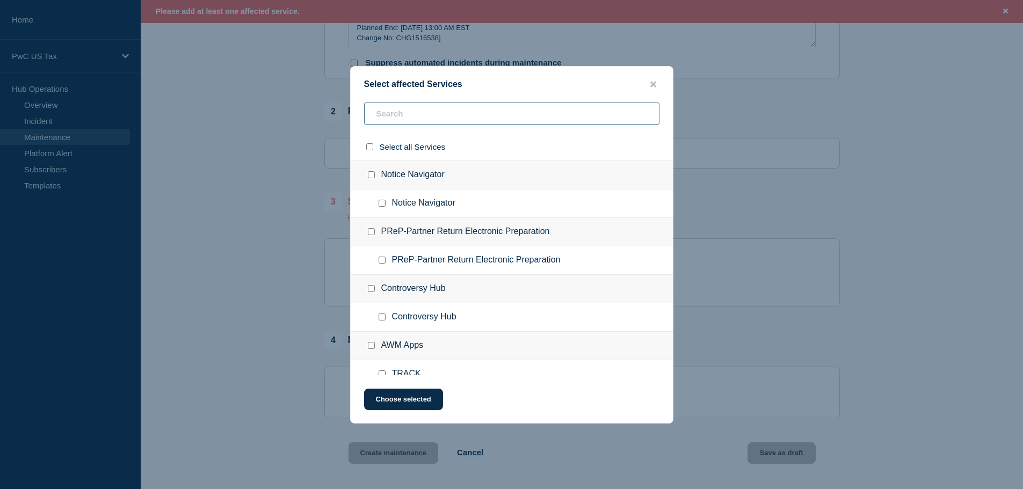
click at [437, 121] on input "text" at bounding box center [511, 114] width 295 height 22
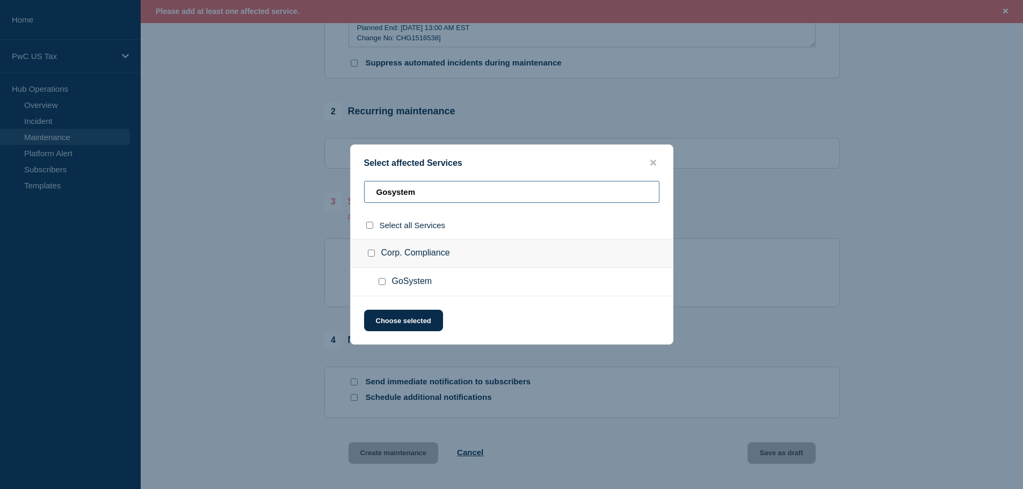
type input "Gosystem"
click at [490, 305] on div "Select affected Services Gosystem Select all Services Corp. Compliance GoSystem…" at bounding box center [511, 245] width 323 height 200
click at [490, 298] on div "Select affected Services Gosystem Select all Services Corp. Compliance GoSystem…" at bounding box center [511, 245] width 323 height 200
click at [431, 194] on input "Gosystem" at bounding box center [511, 192] width 295 height 22
click at [528, 320] on div "Choose selected" at bounding box center [512, 320] width 322 height 21
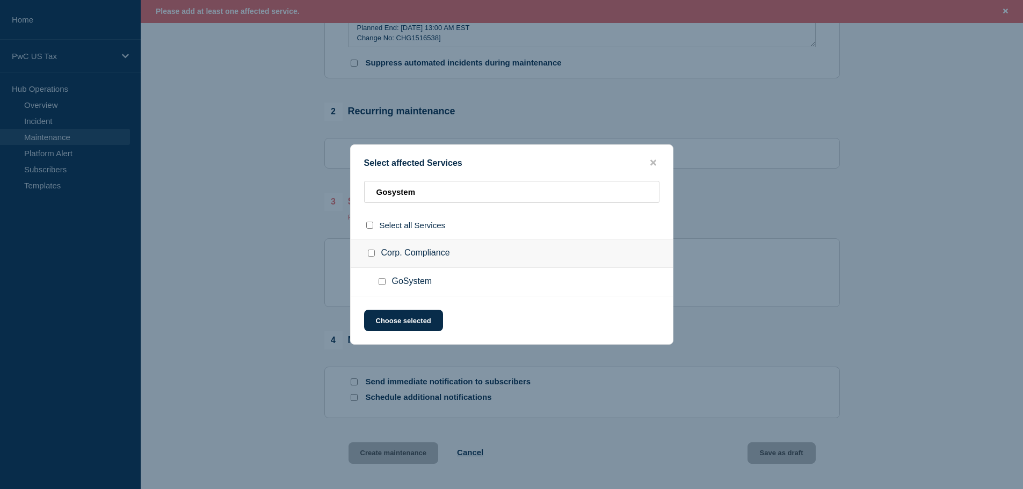
click at [396, 283] on span "GoSystem" at bounding box center [412, 282] width 40 height 11
click at [382, 283] on input "GoSystem checkbox" at bounding box center [382, 281] width 7 height 7
checkbox input "true"
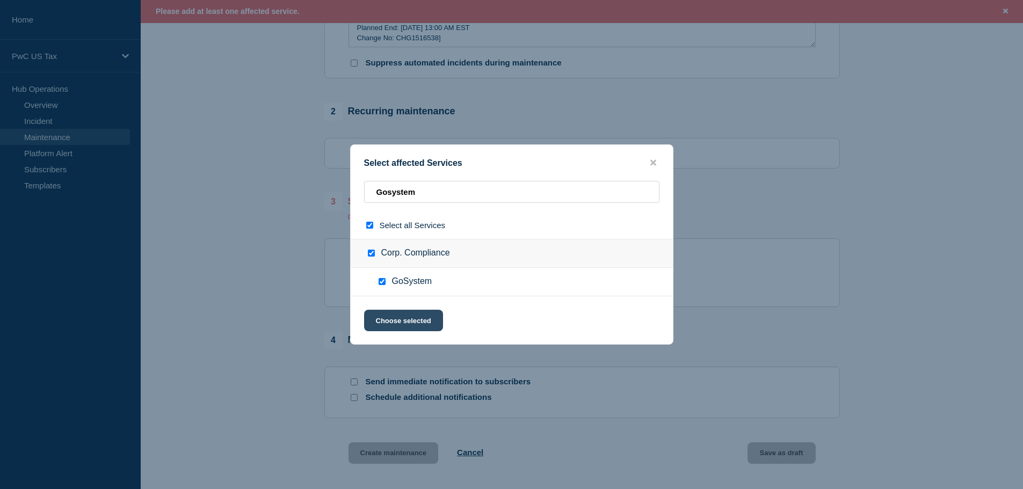
click at [400, 316] on button "Choose selected" at bounding box center [403, 320] width 79 height 21
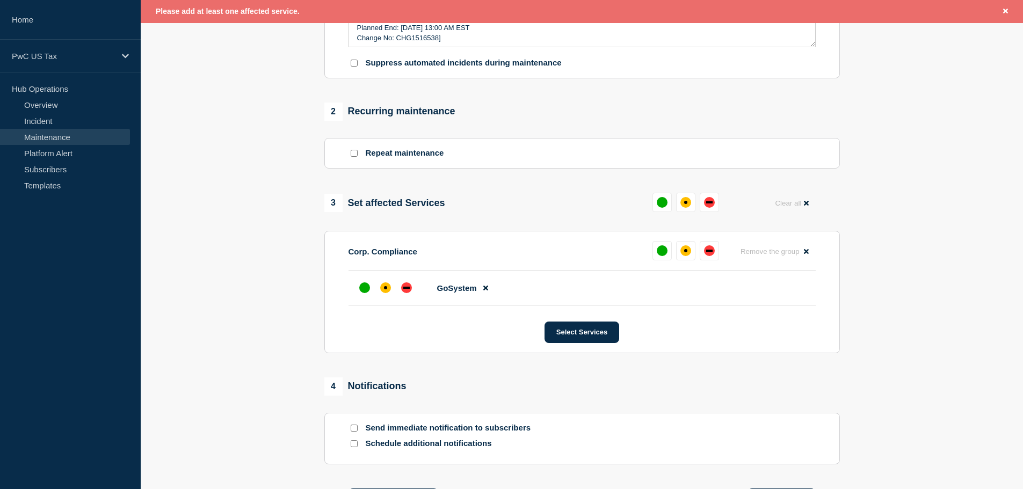
click at [897, 263] on section "1 Provide details Title (required) Gosystem MW Planned Event - [CHG1516538] Sta…" at bounding box center [582, 136] width 883 height 802
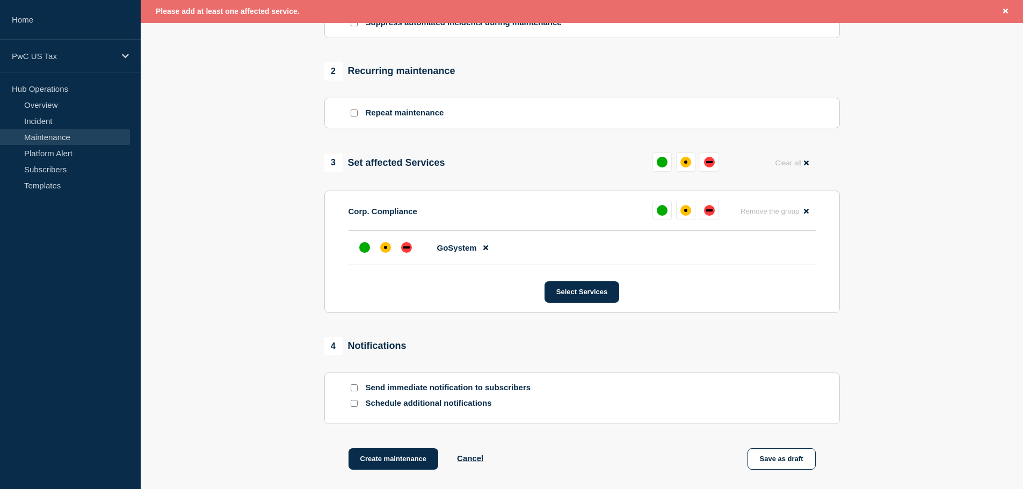
scroll to position [527, 0]
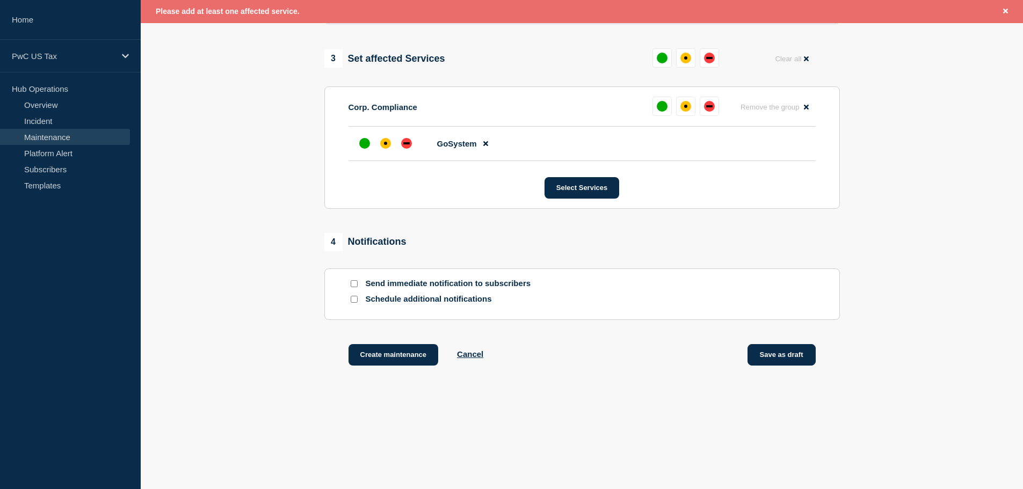
click at [798, 355] on button "Save as draft" at bounding box center [782, 354] width 68 height 21
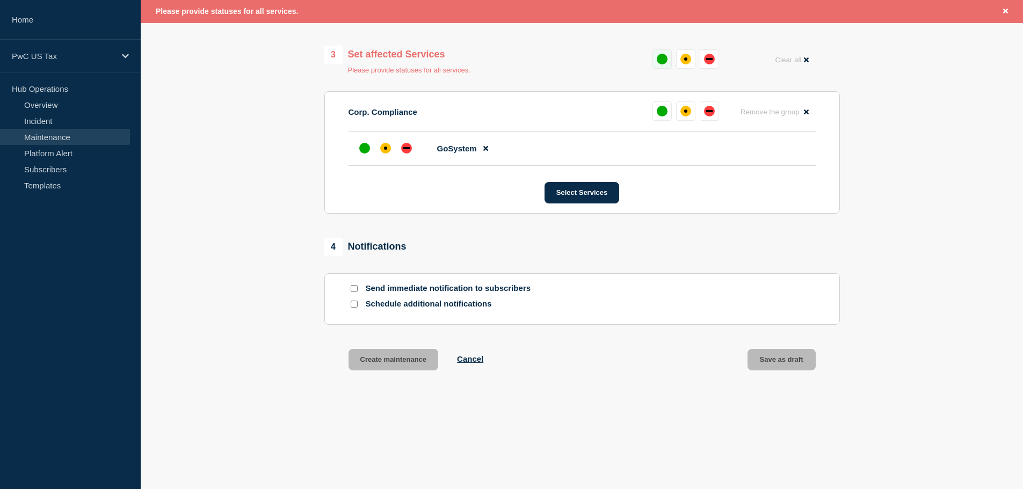
click at [669, 62] on button at bounding box center [662, 58] width 19 height 19
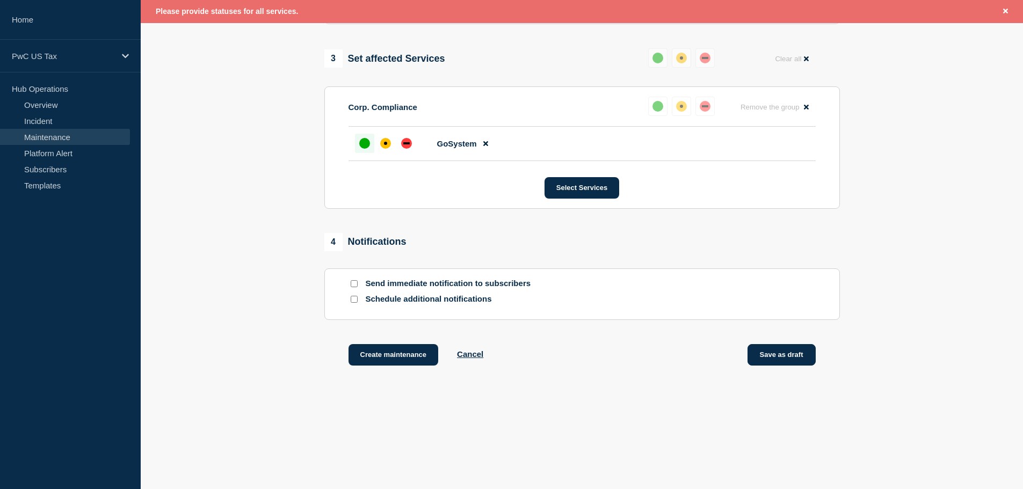
click at [766, 354] on button "Save as draft" at bounding box center [782, 354] width 68 height 21
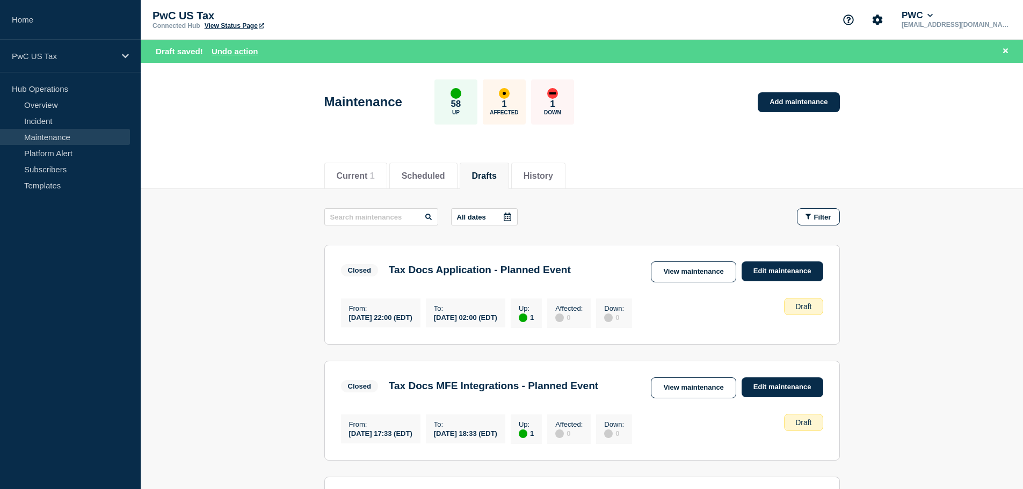
click at [497, 174] on button "Drafts" at bounding box center [484, 176] width 25 height 10
click at [497, 178] on button "Drafts" at bounding box center [484, 176] width 25 height 10
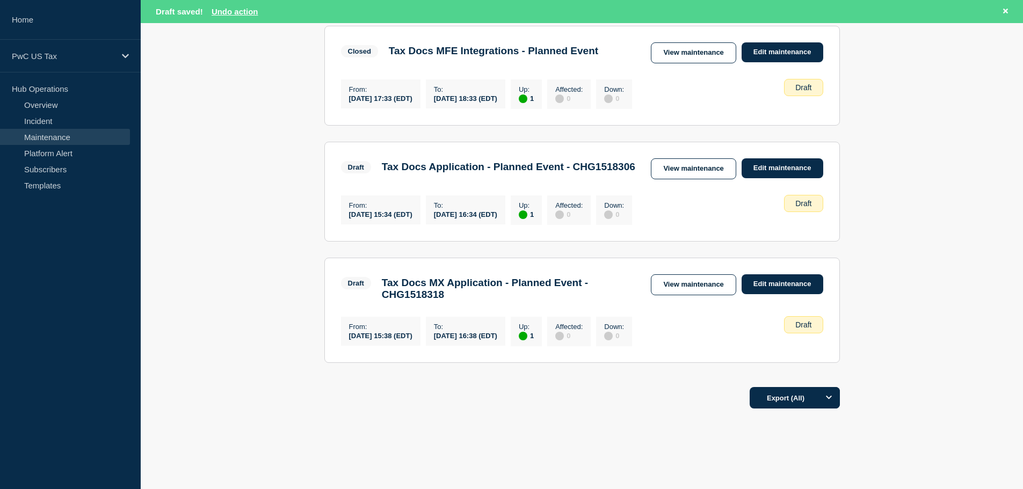
scroll to position [336, 0]
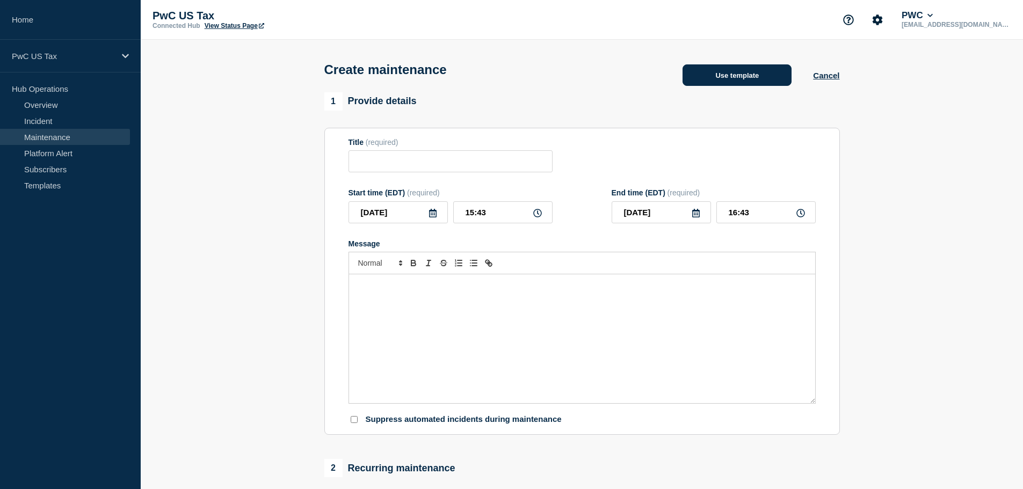
click at [722, 81] on button "Use template" at bounding box center [737, 74] width 109 height 21
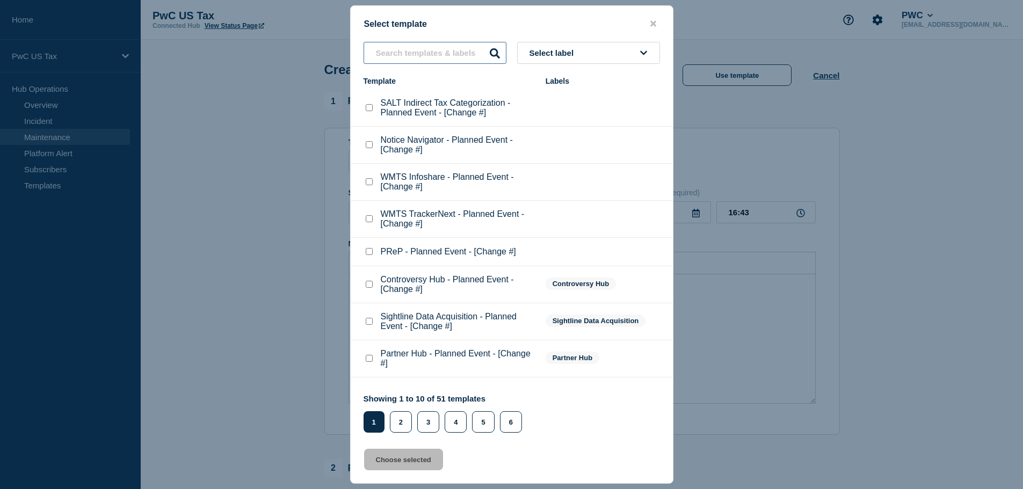
click at [411, 55] on input "text" at bounding box center [435, 53] width 143 height 22
type input "TAx Docs"
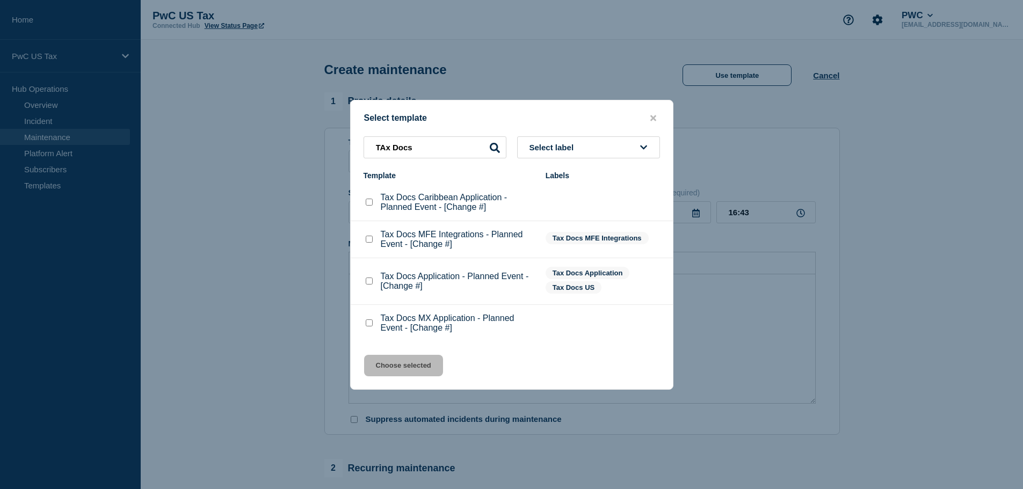
click at [366, 284] on checkbox"] "Tax Docs Application - Planned Event - [Change #] checkbox" at bounding box center [369, 281] width 7 height 7
checkbox checkbox"] "true"
click at [394, 367] on button "Choose selected" at bounding box center [403, 365] width 79 height 21
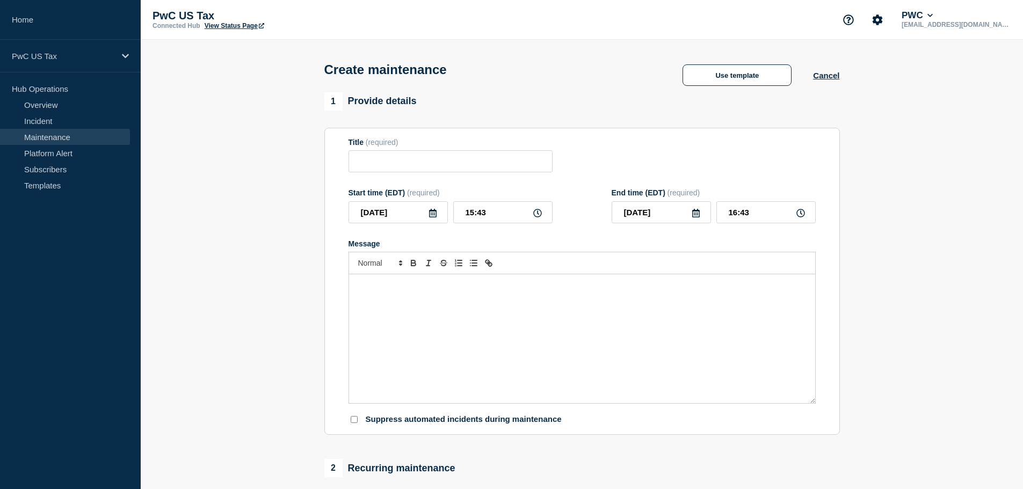
type input "Tax Docs Application - Planned Event - [Change #]"
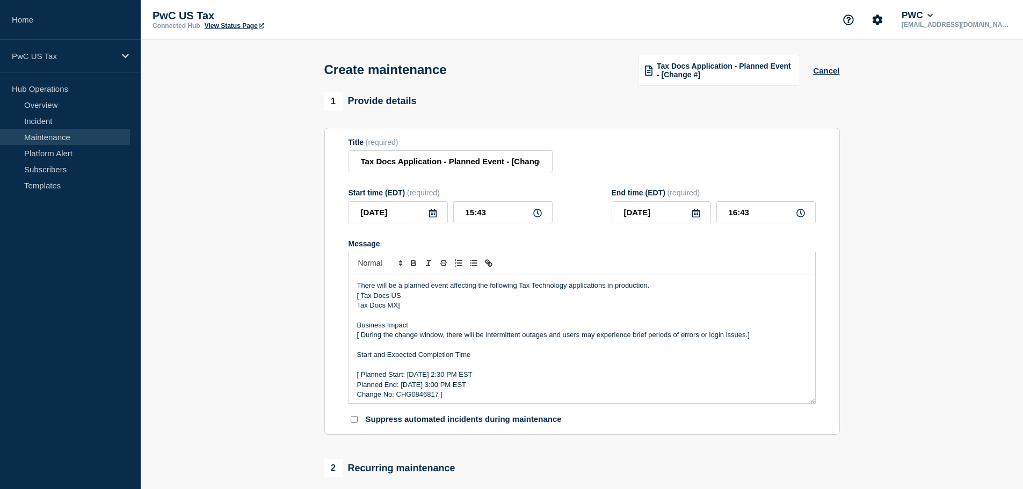
click at [537, 359] on p "Start and Expected Completion Time" at bounding box center [582, 355] width 450 height 10
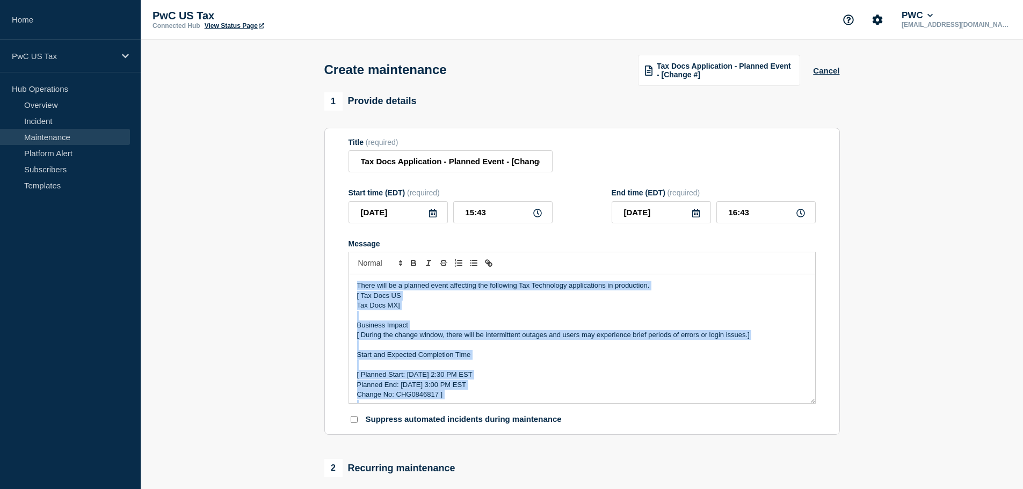
copy div "There will be a planned event affecting the following Tax Technology applicatio…"
click at [829, 70] on button "Cancel" at bounding box center [826, 70] width 26 height 9
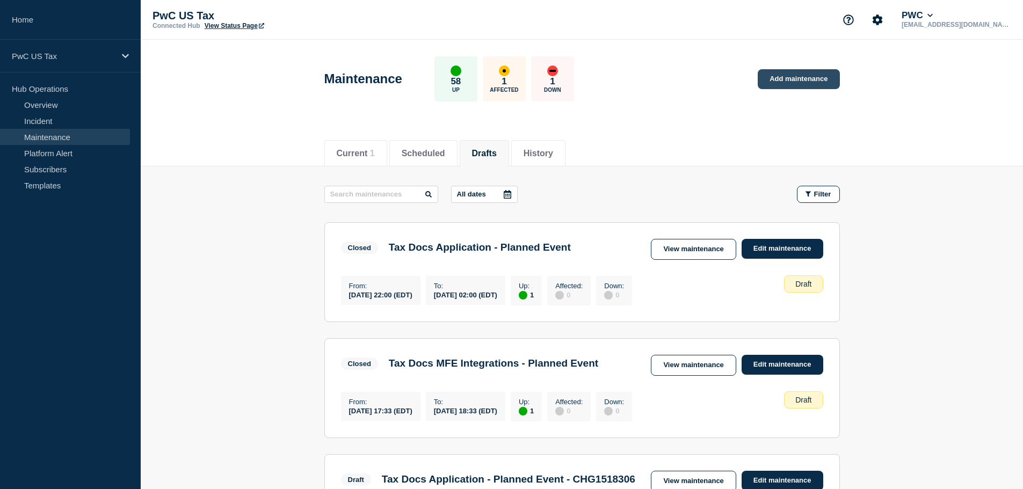
click at [797, 75] on link "Add maintenance" at bounding box center [799, 79] width 82 height 20
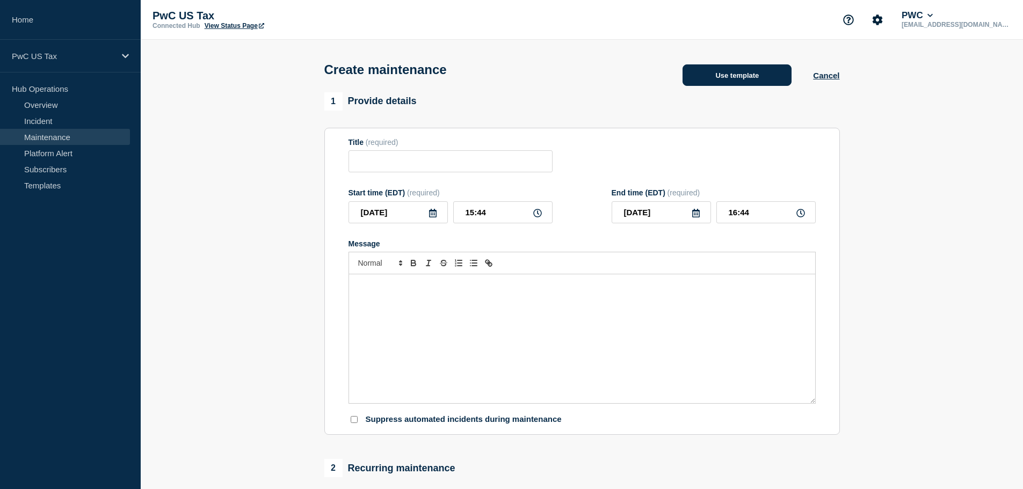
click at [729, 83] on button "Use template" at bounding box center [737, 74] width 109 height 21
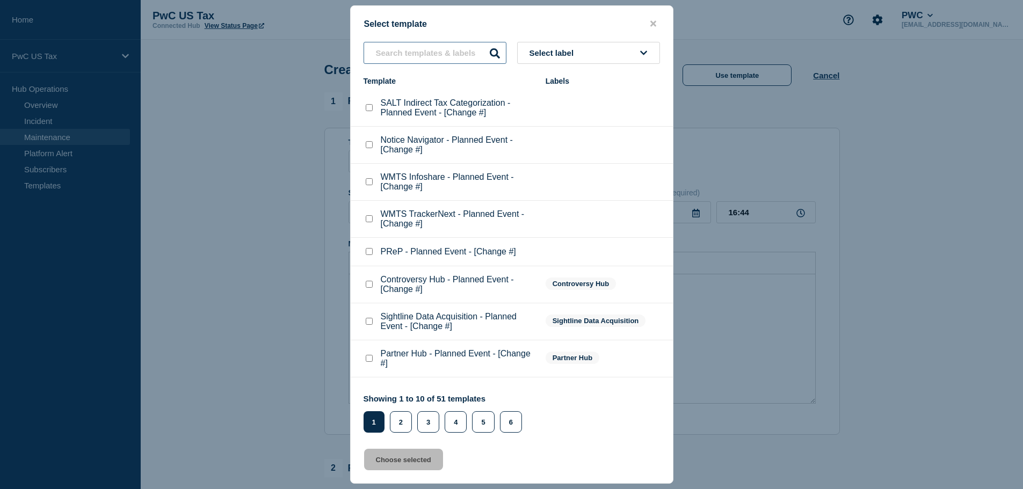
click at [402, 56] on input "text" at bounding box center [435, 53] width 143 height 22
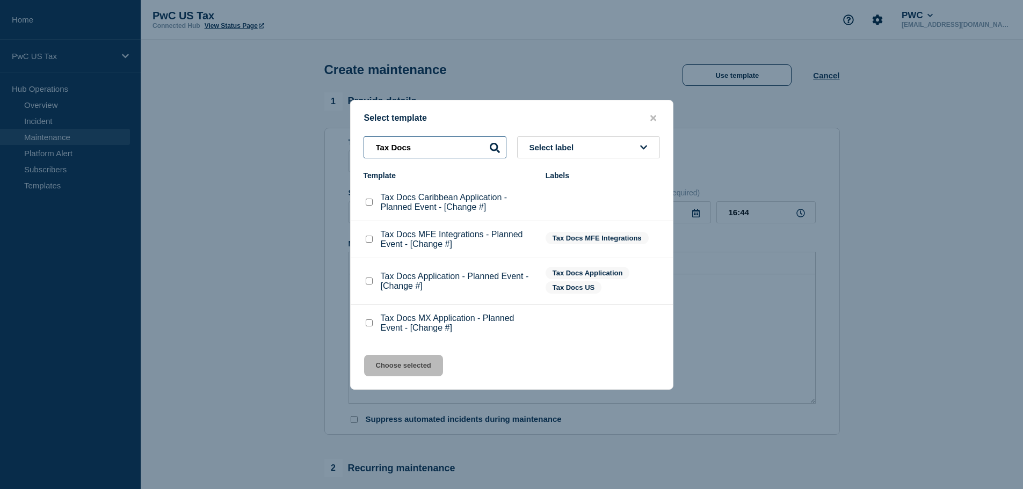
type input "Tax Docs"
click at [372, 285] on checkbox"] "Tax Docs Application - Planned Event - [Change #] checkbox" at bounding box center [369, 281] width 7 height 7
checkbox checkbox"] "true"
click at [388, 365] on button "Choose selected" at bounding box center [403, 365] width 79 height 21
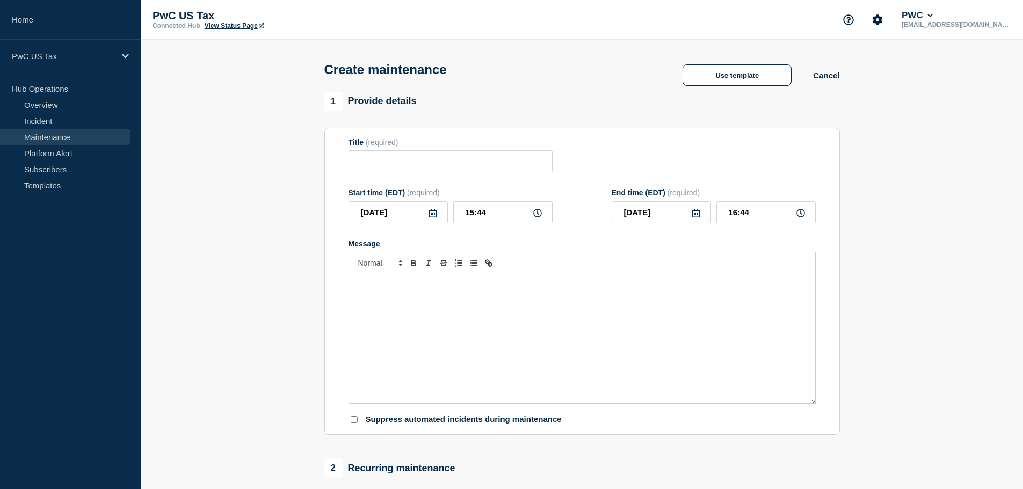
type input "Tax Docs Application - Planned Event - [Change #]"
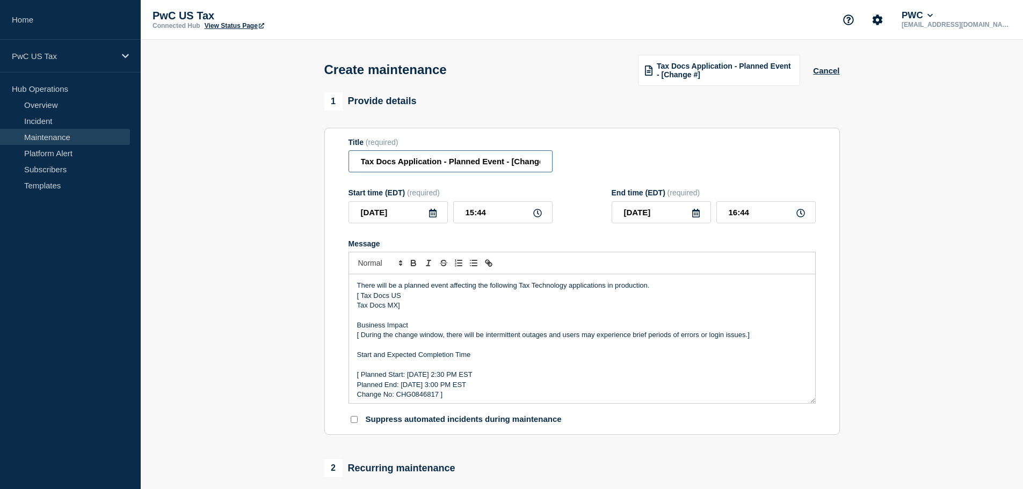
scroll to position [0, 13]
drag, startPoint x: 360, startPoint y: 162, endPoint x: 554, endPoint y: 165, distance: 193.9
click at [554, 165] on div "Title (required) Tax Docs Application - Planned Event - [Change #]" at bounding box center [582, 155] width 467 height 35
click at [834, 69] on button "Cancel" at bounding box center [826, 70] width 26 height 9
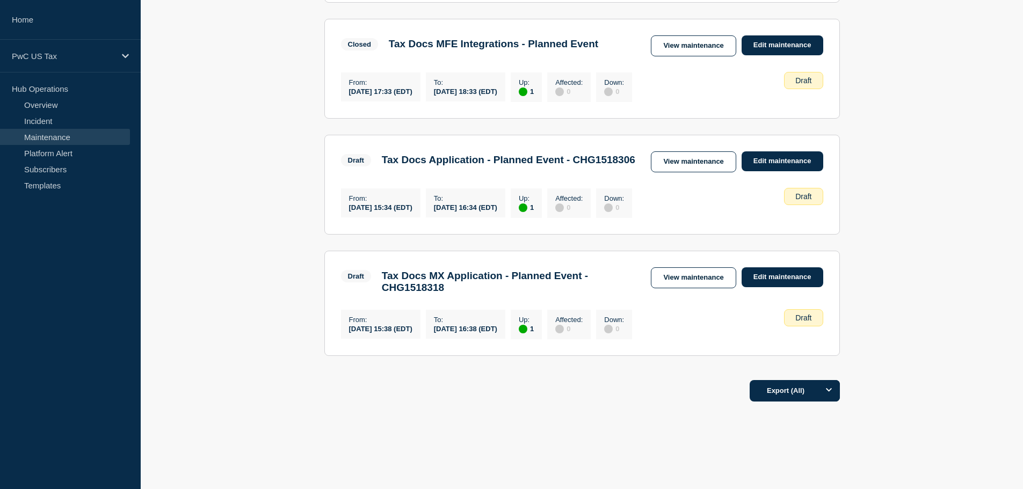
scroll to position [321, 0]
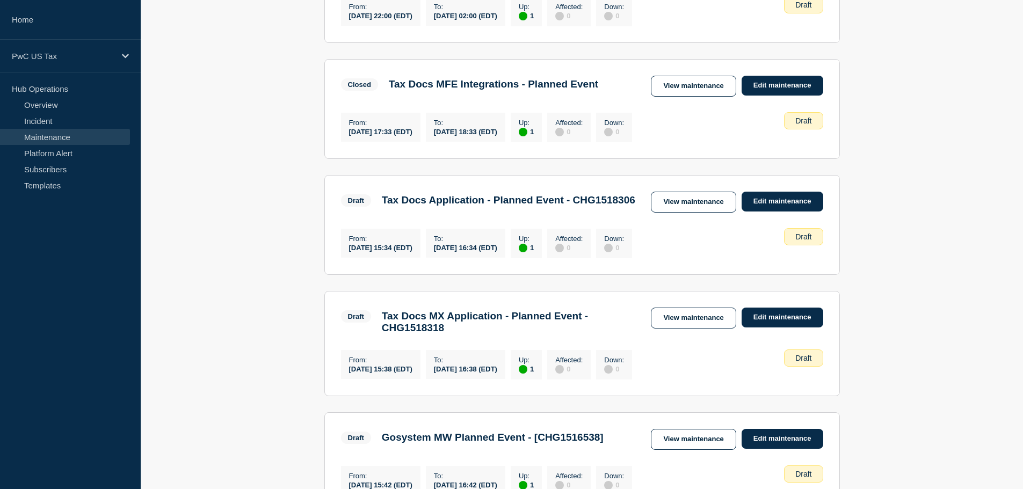
scroll to position [283, 0]
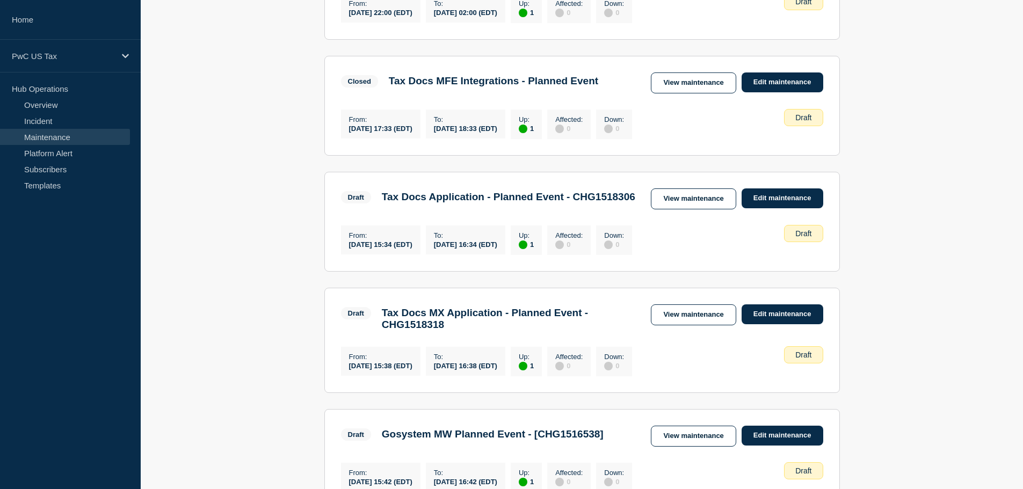
click at [933, 209] on main "All dates Filter Closed 1 Up Tax Docs Application - Planned Event From [DATE] 2…" at bounding box center [582, 204] width 883 height 641
click at [924, 302] on main "All dates Filter Closed 1 Up Tax Docs Application - Planned Event From [DATE] 2…" at bounding box center [582, 204] width 883 height 641
click at [890, 307] on main "All dates Filter Closed 1 Up Tax Docs Application - Planned Event From [DATE] 2…" at bounding box center [582, 204] width 883 height 641
click at [889, 306] on main "All dates Filter Closed 1 Up Tax Docs Application - Planned Event From [DATE] 2…" at bounding box center [582, 204] width 883 height 641
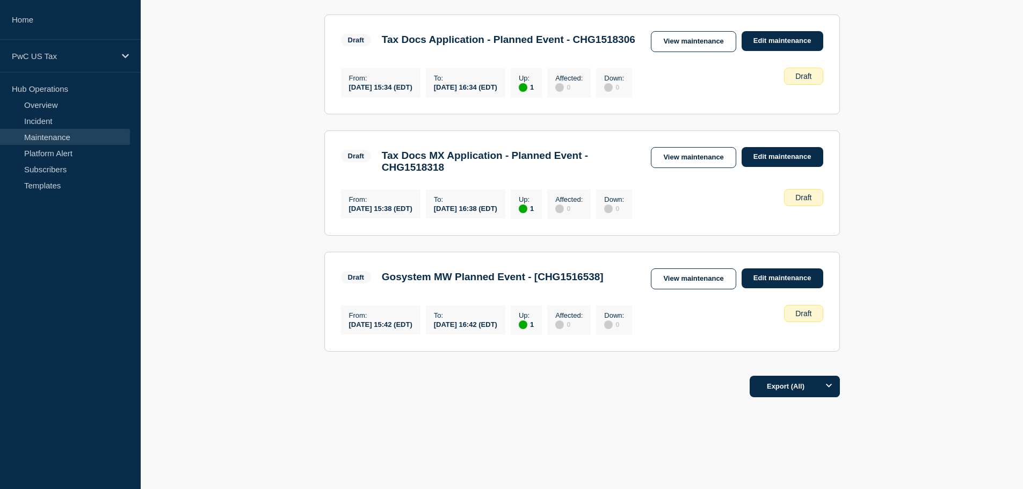
scroll to position [441, 0]
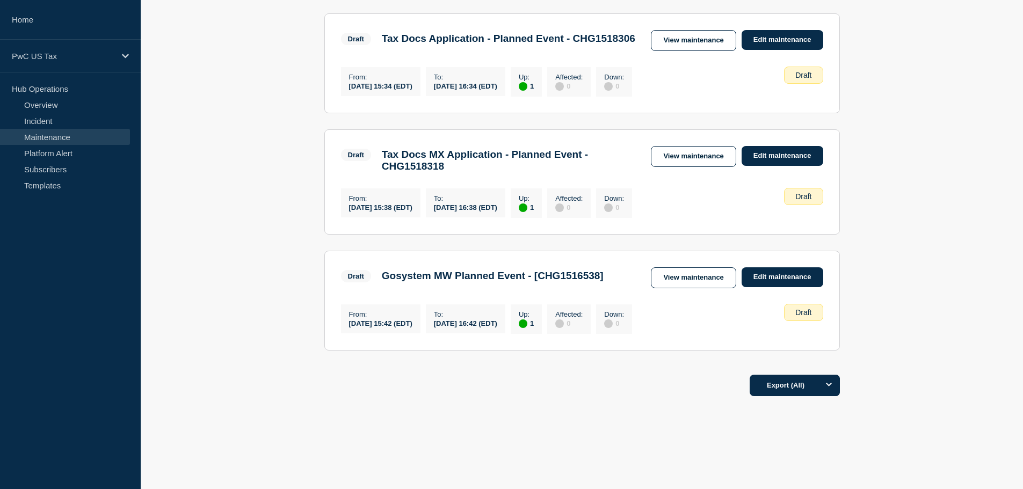
click at [955, 304] on main "All dates Filter Closed 1 Up Tax Docs Application - Planned Event From [DATE] 2…" at bounding box center [582, 46] width 883 height 641
click at [901, 300] on main "All dates Filter Closed 1 Up Tax Docs Application - Planned Event From [DATE] 2…" at bounding box center [582, 46] width 883 height 641
click at [781, 287] on link "Edit maintenance" at bounding box center [783, 278] width 82 height 20
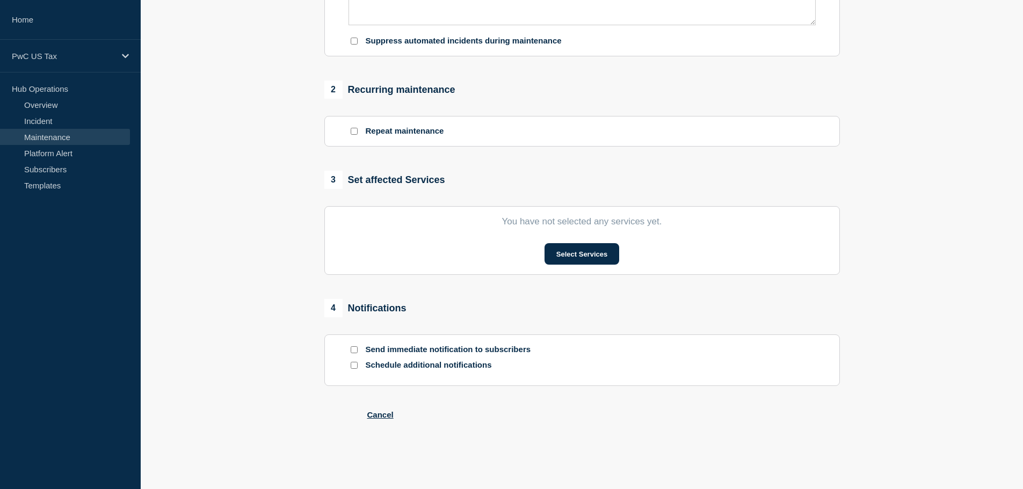
type input "Gosystem MW Planned Event - [CHG1516538]"
type input "15:42"
type input "16:42"
checkbox input "false"
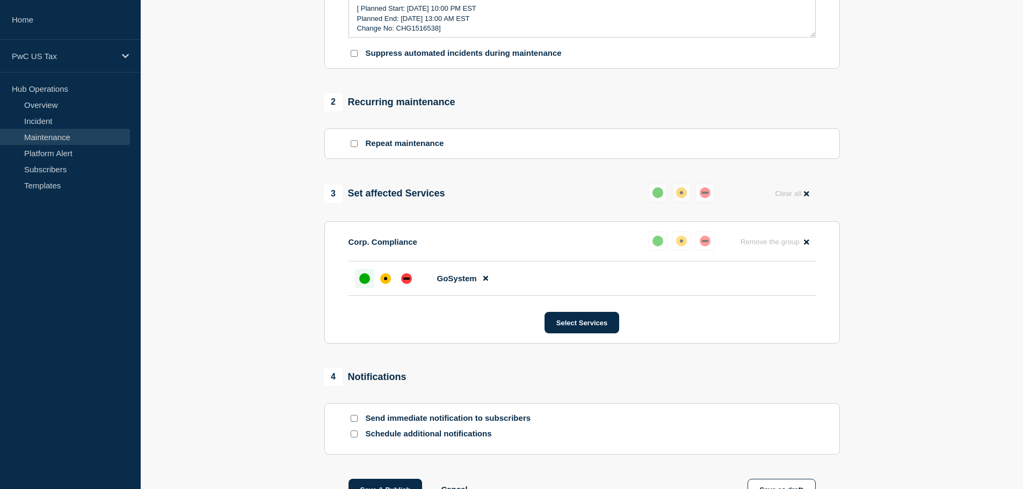
scroll to position [411, 0]
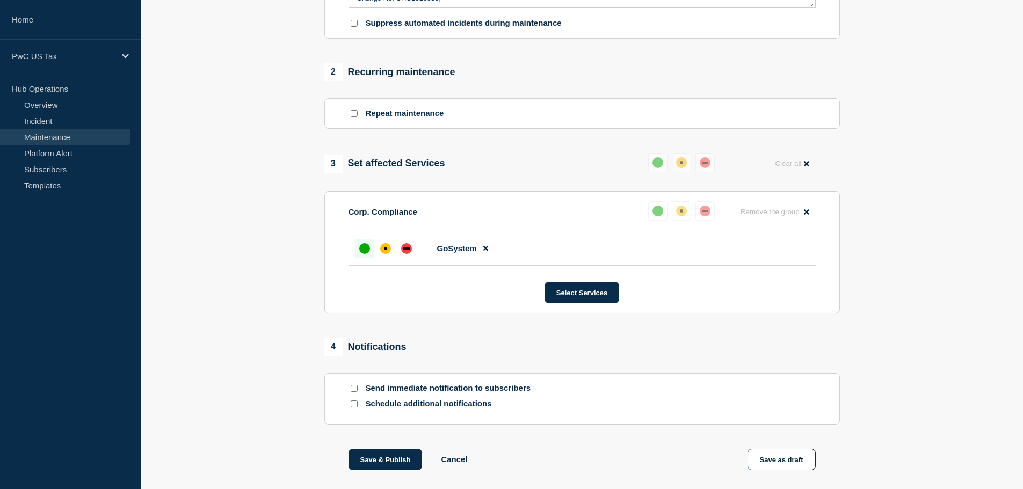
click at [914, 108] on section "1 Provide details Title (required) Gosystem MW Planned Event - [CHG1516538] Sta…" at bounding box center [582, 97] width 883 height 802
click at [926, 100] on section "1 Provide details Title (required) Gosystem MW Planned Event - [CHG1516538] Sta…" at bounding box center [582, 97] width 883 height 802
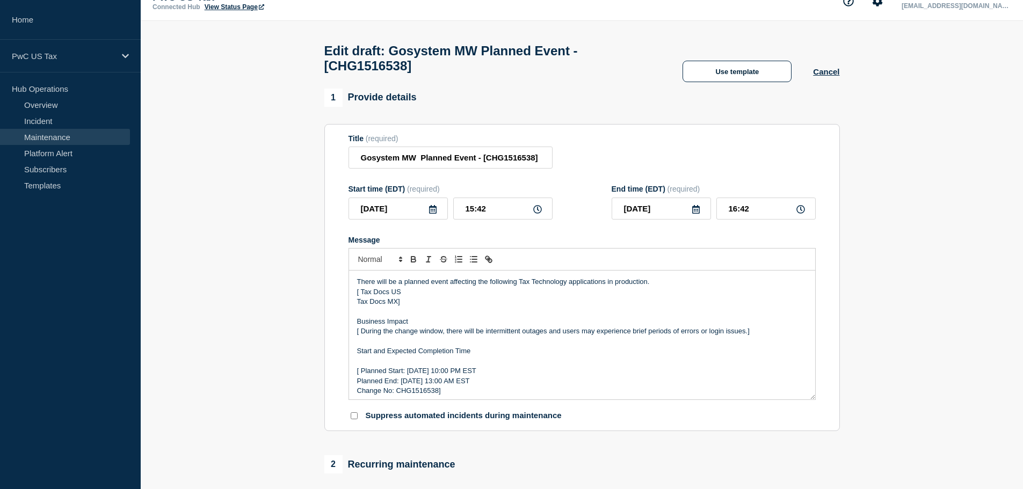
scroll to position [15, 0]
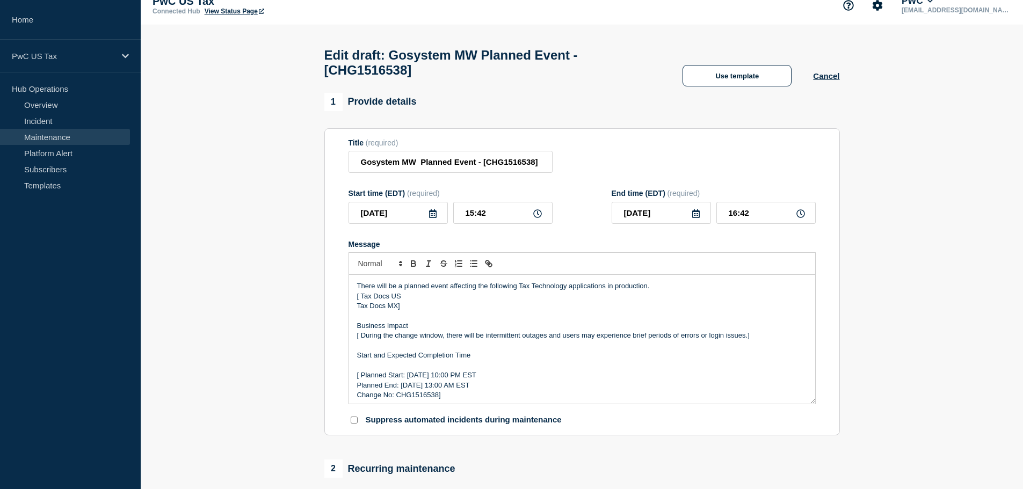
click at [944, 107] on section "1 Provide details Title (required) Gosystem MW Planned Event - [CHG1516538] Sta…" at bounding box center [582, 494] width 883 height 802
click at [909, 171] on section "1 Provide details Title (required) Gosystem MW Planned Event - [CHG1516538] Sta…" at bounding box center [582, 494] width 883 height 802
click at [912, 93] on header "Edit draft: Gosystem MW Planned Event - [CHG1516538] Use template Cancel" at bounding box center [582, 59] width 883 height 68
click at [836, 80] on button "Cancel" at bounding box center [826, 75] width 26 height 9
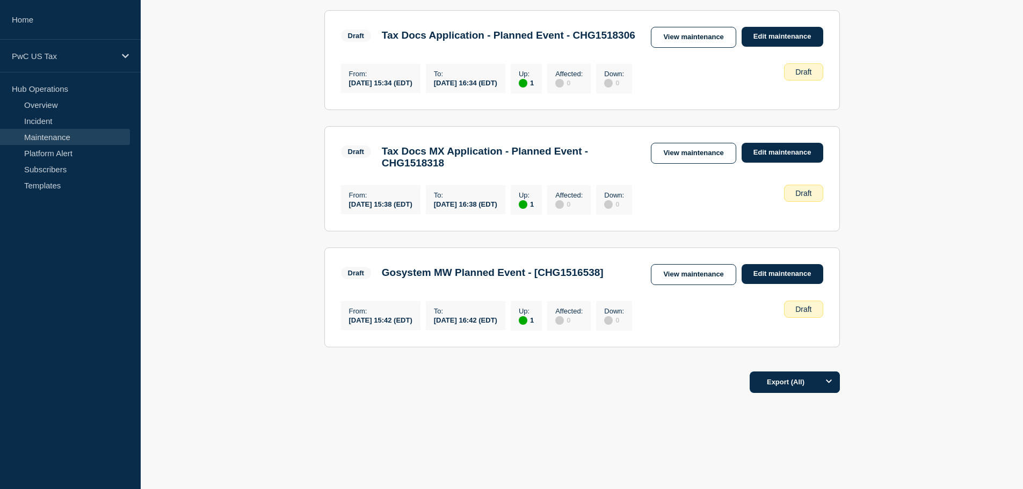
scroll to position [451, 0]
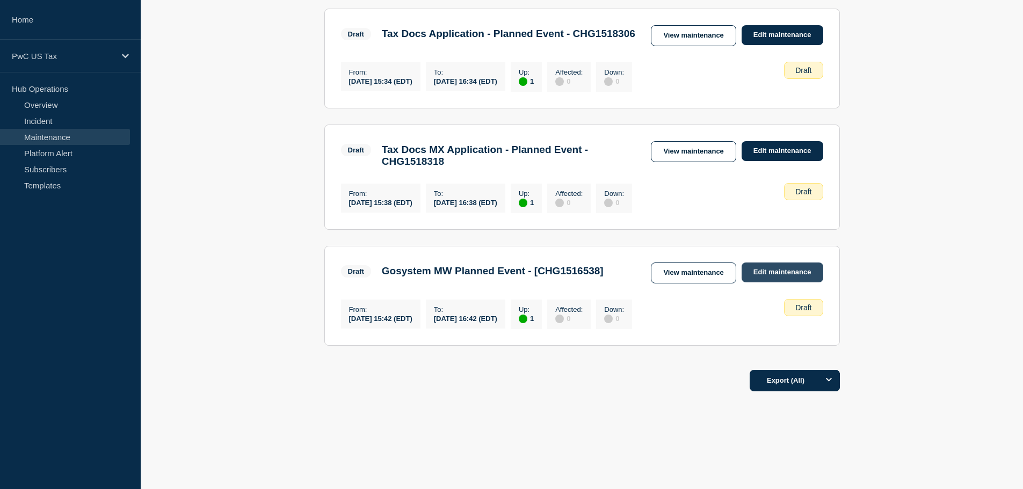
click at [758, 283] on link "Edit maintenance" at bounding box center [783, 273] width 82 height 20
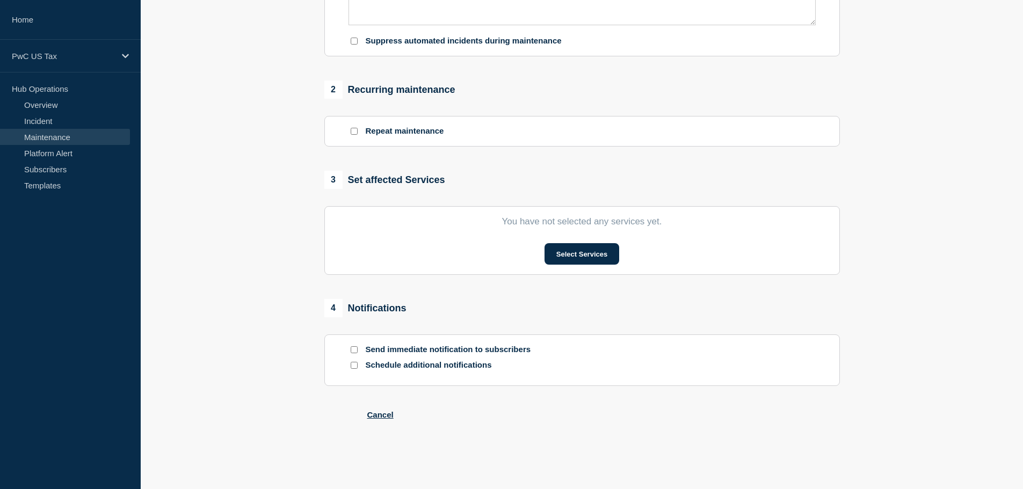
type input "Gosystem MW Planned Event - [CHG1516538]"
type input "15:42"
type input "16:42"
checkbox input "false"
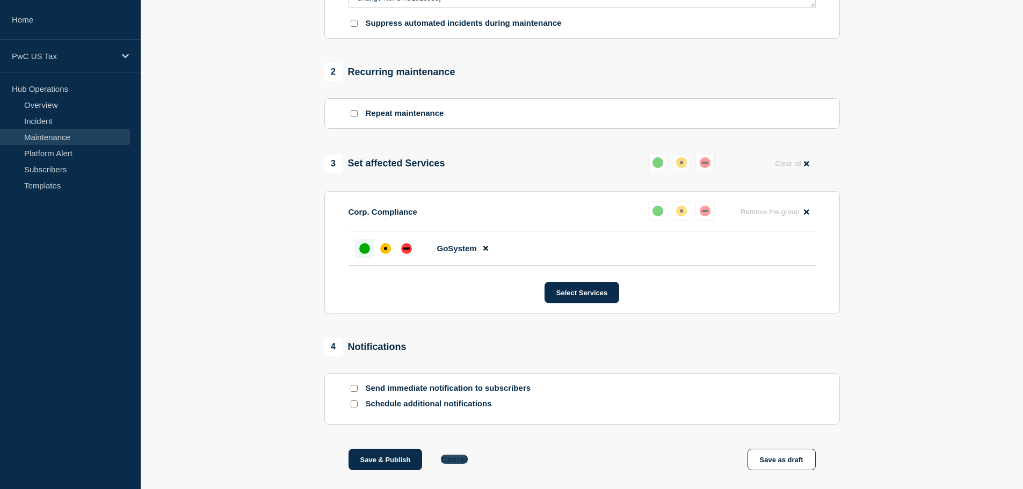
click at [464, 464] on button "Cancel" at bounding box center [454, 459] width 26 height 9
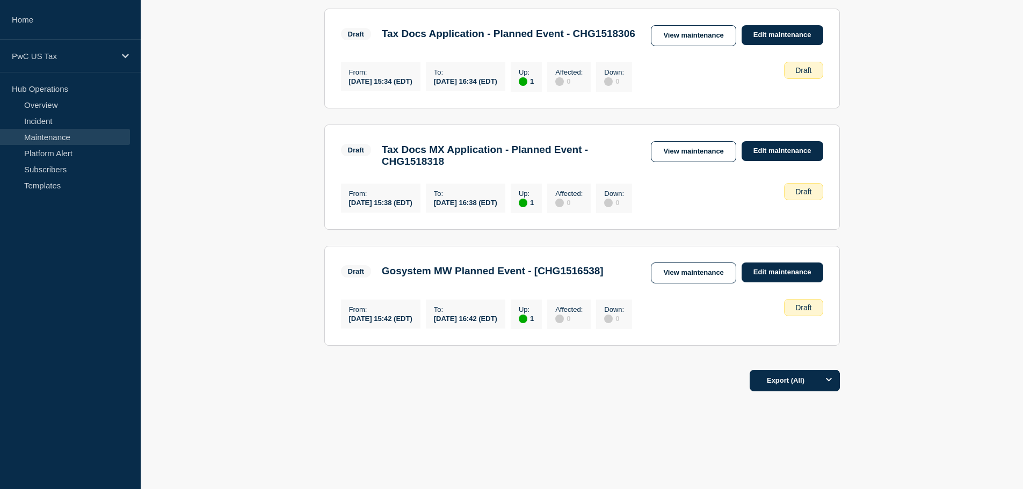
scroll to position [465, 0]
click at [947, 229] on main "All dates Filter Closed 1 Up Tax Docs Application - Planned Event From [DATE] 2…" at bounding box center [582, 41] width 883 height 641
click at [807, 149] on link "Edit maintenance" at bounding box center [783, 151] width 82 height 20
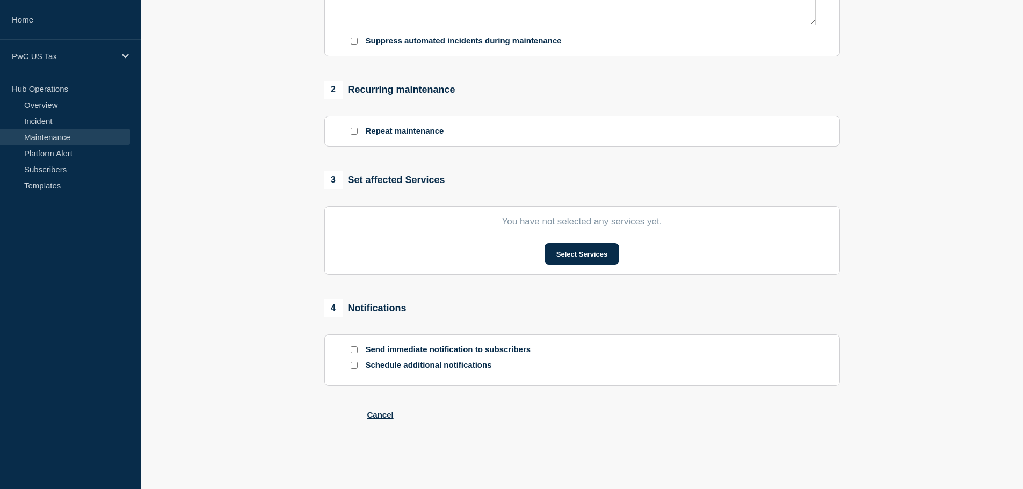
type input "Tax Docs MX Application - Planned Event - CHG1518318"
type input "15:38"
type input "16:38"
checkbox input "false"
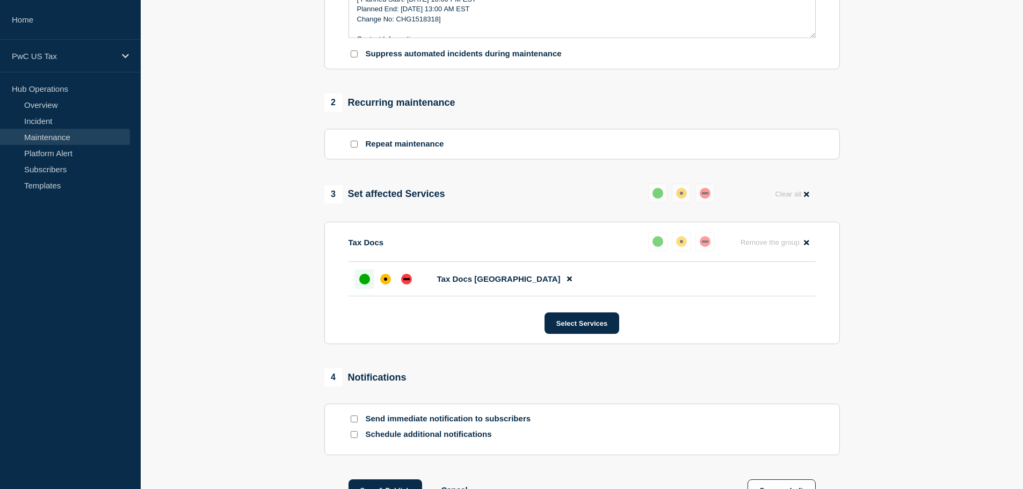
scroll to position [468, 0]
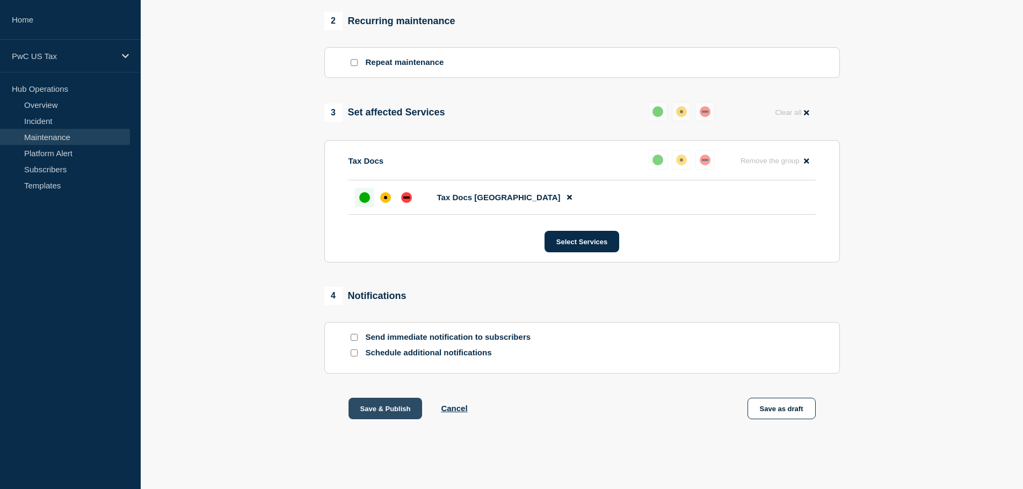
click at [405, 406] on button "Save & Publish" at bounding box center [386, 408] width 74 height 21
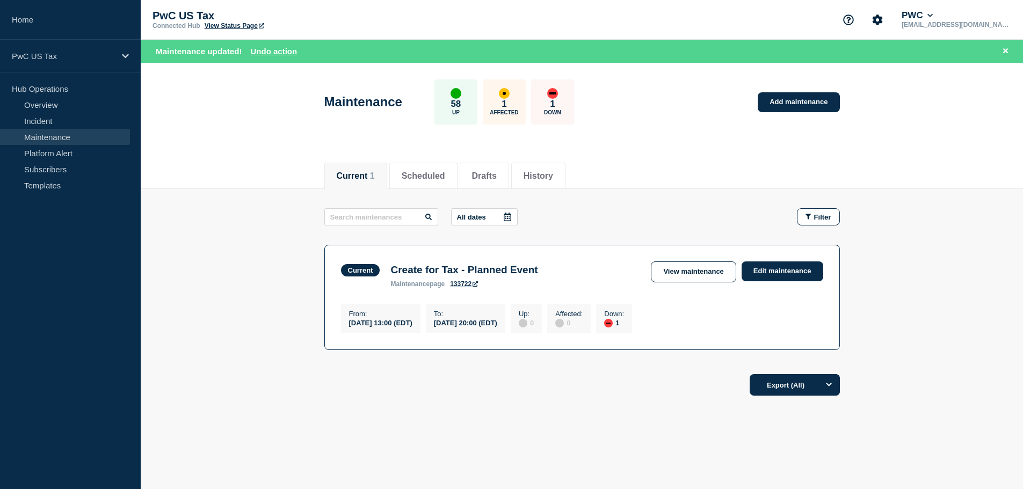
click at [51, 132] on link "Maintenance" at bounding box center [65, 137] width 130 height 16
click at [502, 182] on li "Drafts" at bounding box center [484, 176] width 49 height 26
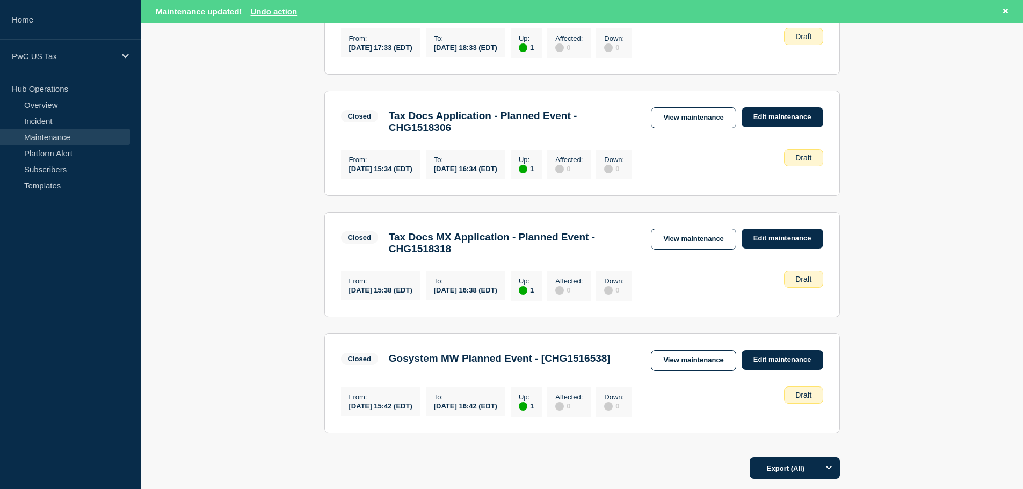
scroll to position [394, 0]
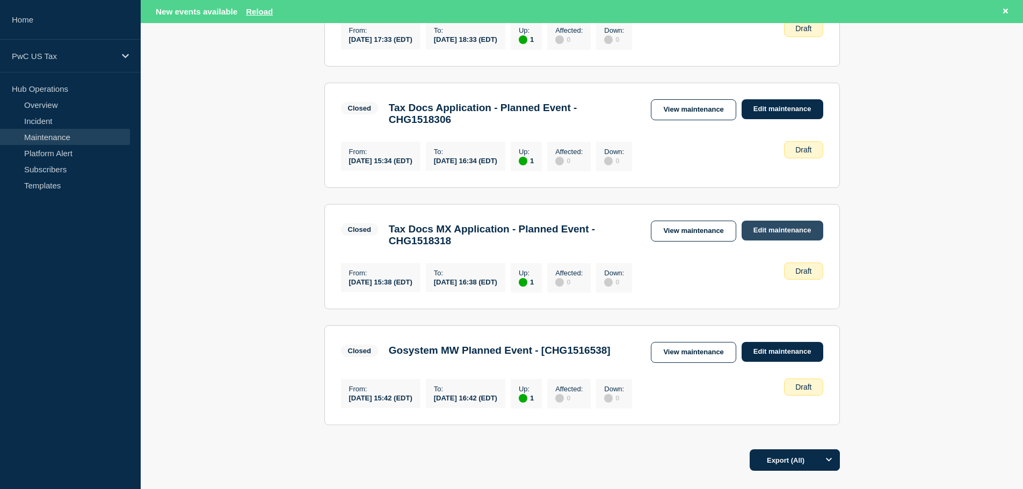
click at [776, 235] on link "Edit maintenance" at bounding box center [783, 231] width 82 height 20
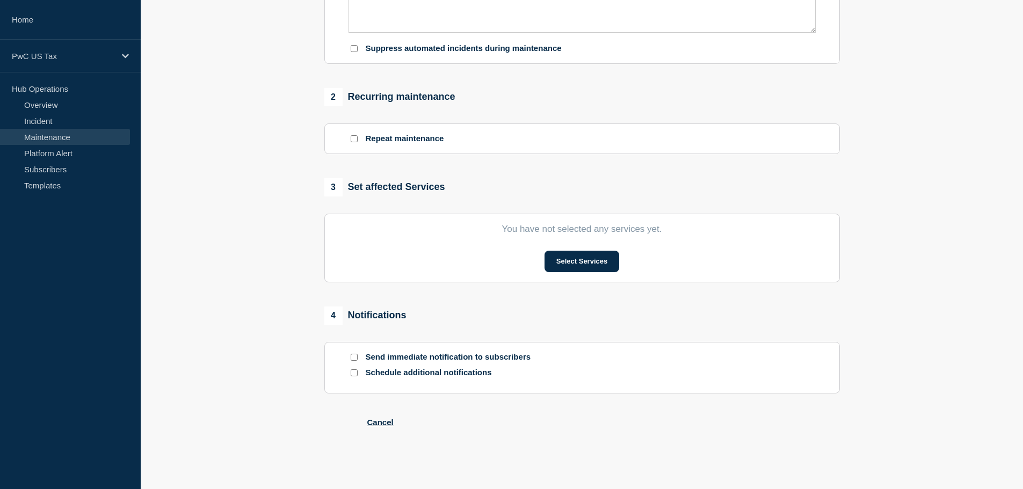
type input "Tax Docs MX Application - Planned Event - CHG1518318"
type input "15:38"
type input "16:38"
checkbox input "false"
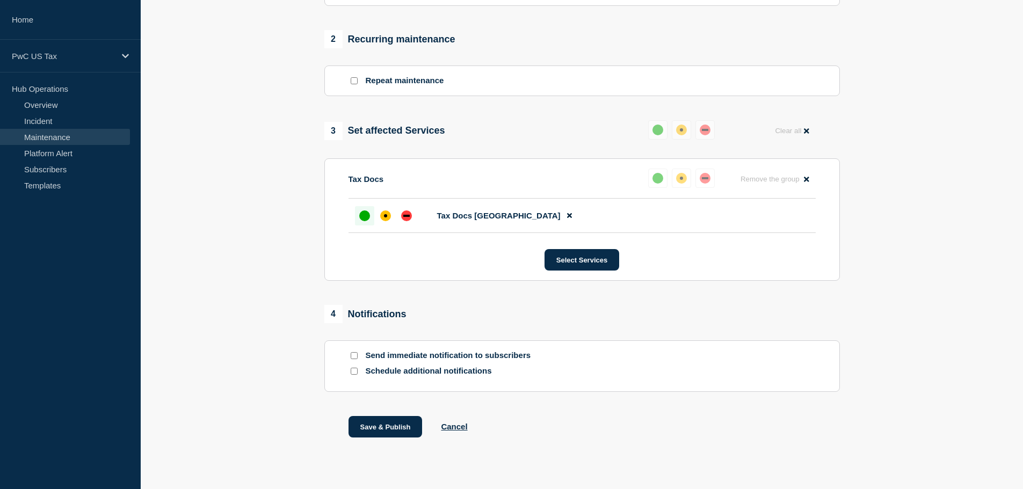
scroll to position [468, 0]
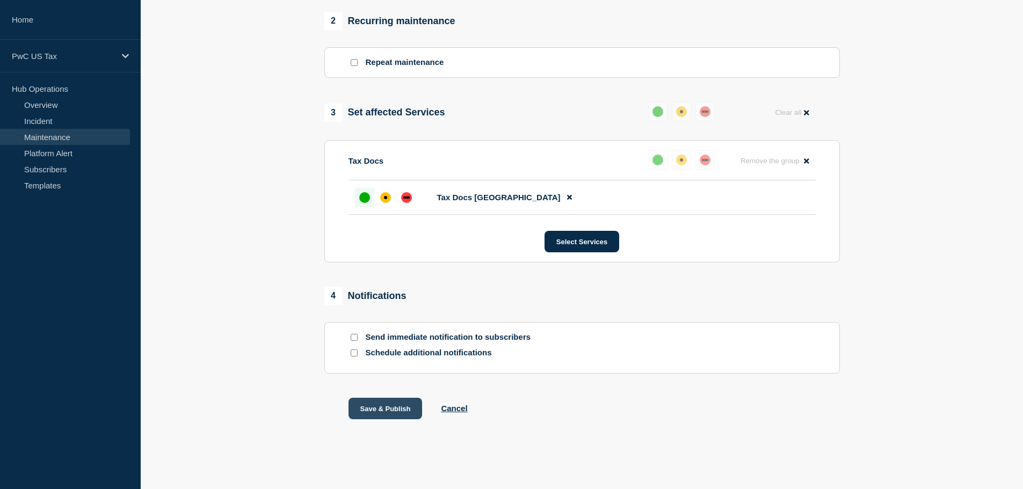
click at [395, 402] on button "Save & Publish" at bounding box center [386, 408] width 74 height 21
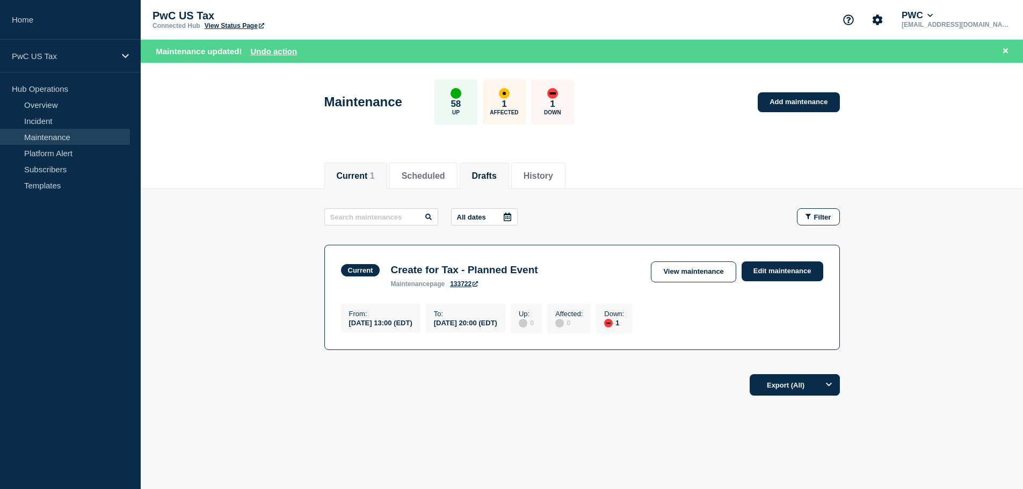
click at [506, 166] on li "Drafts" at bounding box center [484, 176] width 49 height 26
